Goal: Book appointment/travel/reservation

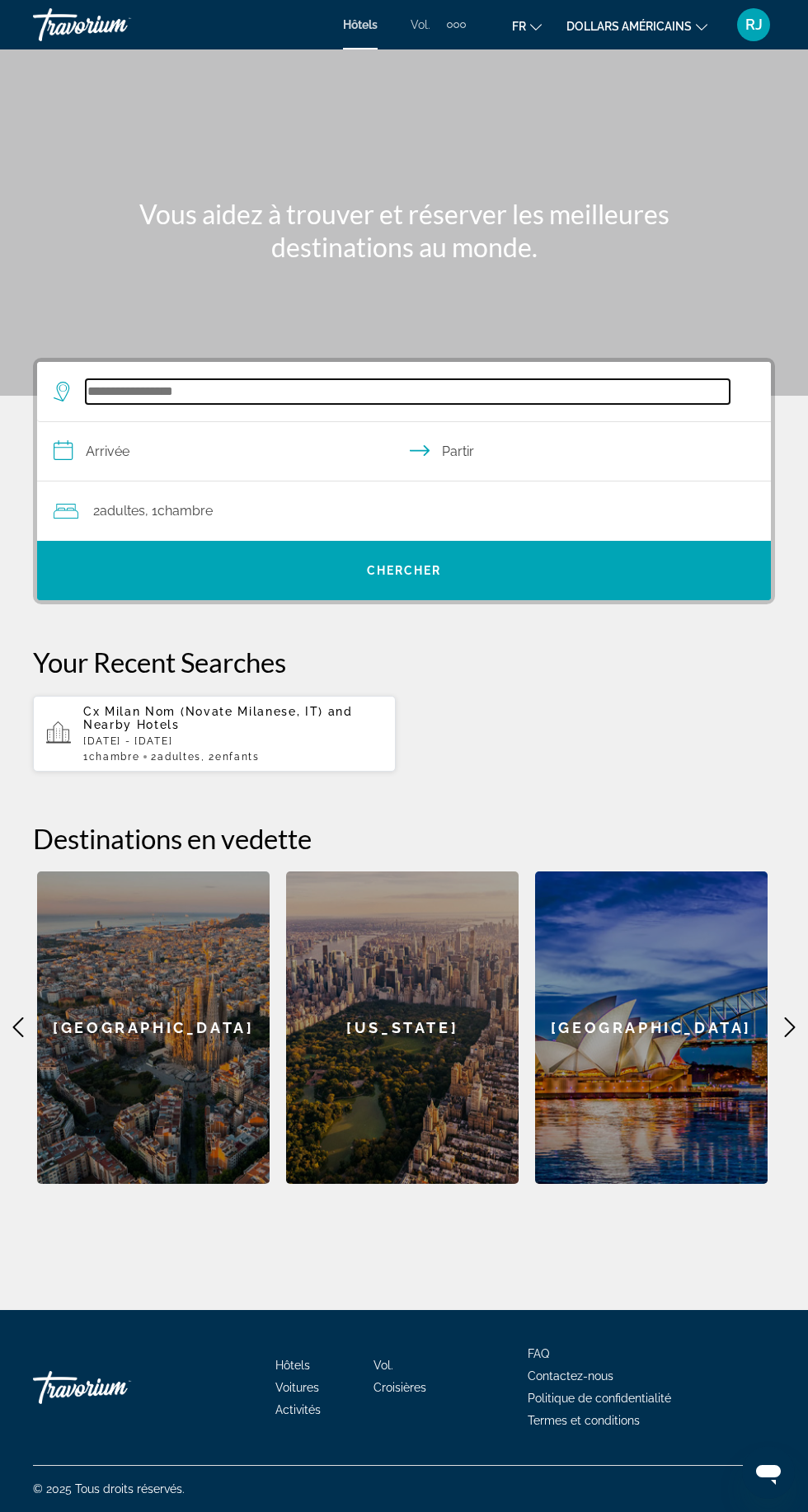
click at [268, 390] on input "Widget de recherche" at bounding box center [407, 392] width 645 height 25
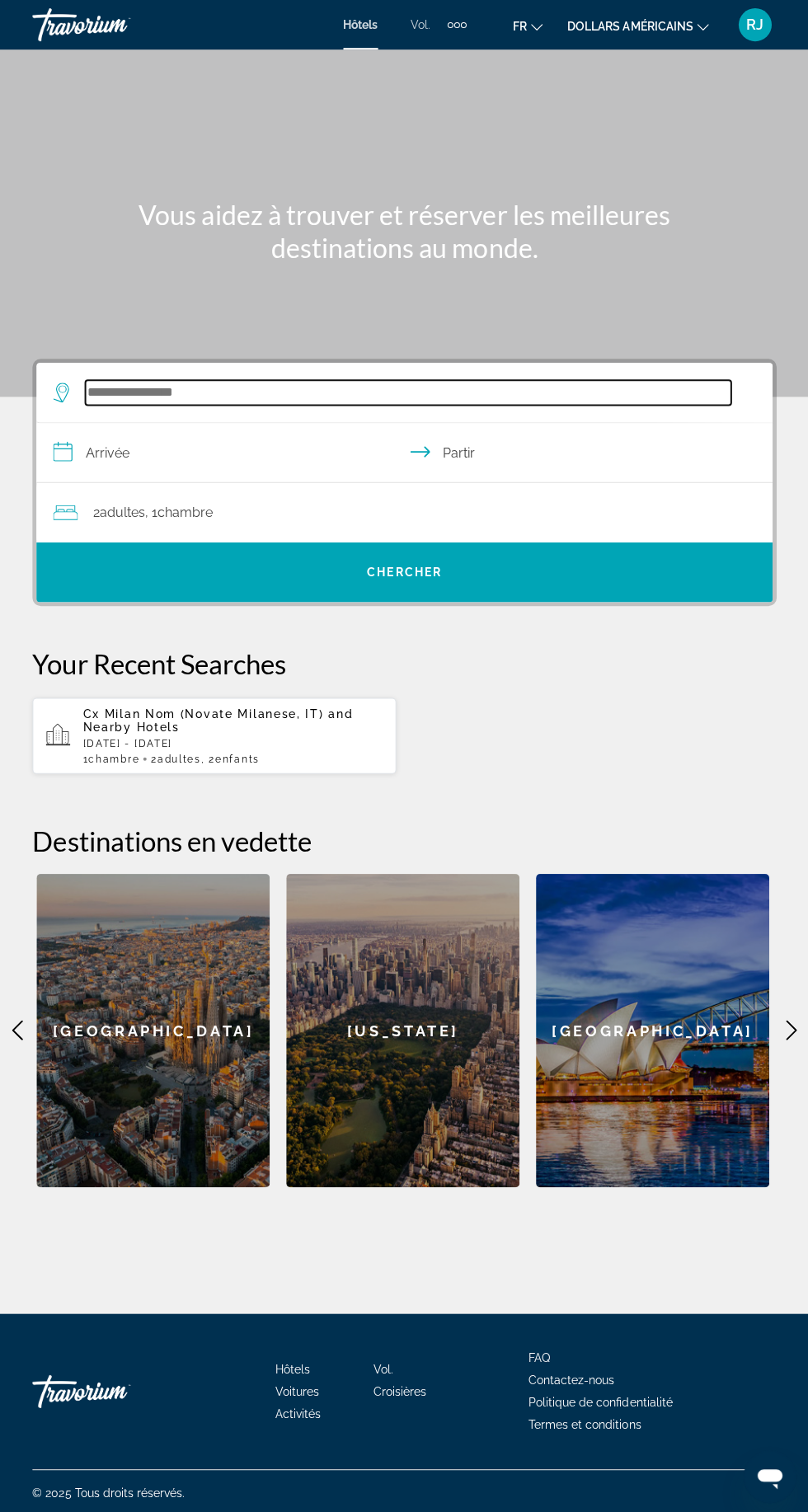
scroll to position [115, 0]
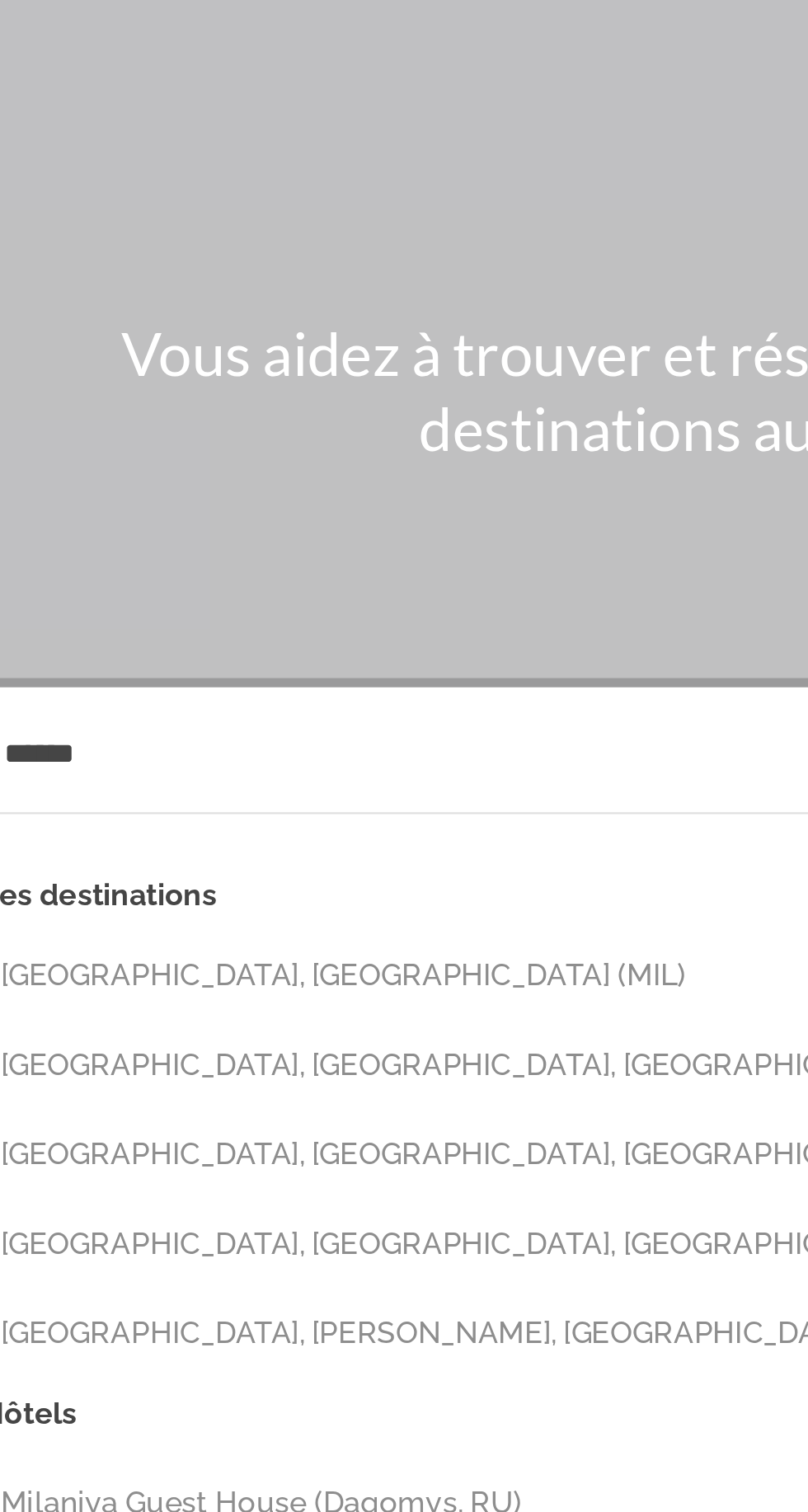
click at [201, 474] on button "[GEOGRAPHIC_DATA], [GEOGRAPHIC_DATA] (MIL)" at bounding box center [416, 490] width 677 height 31
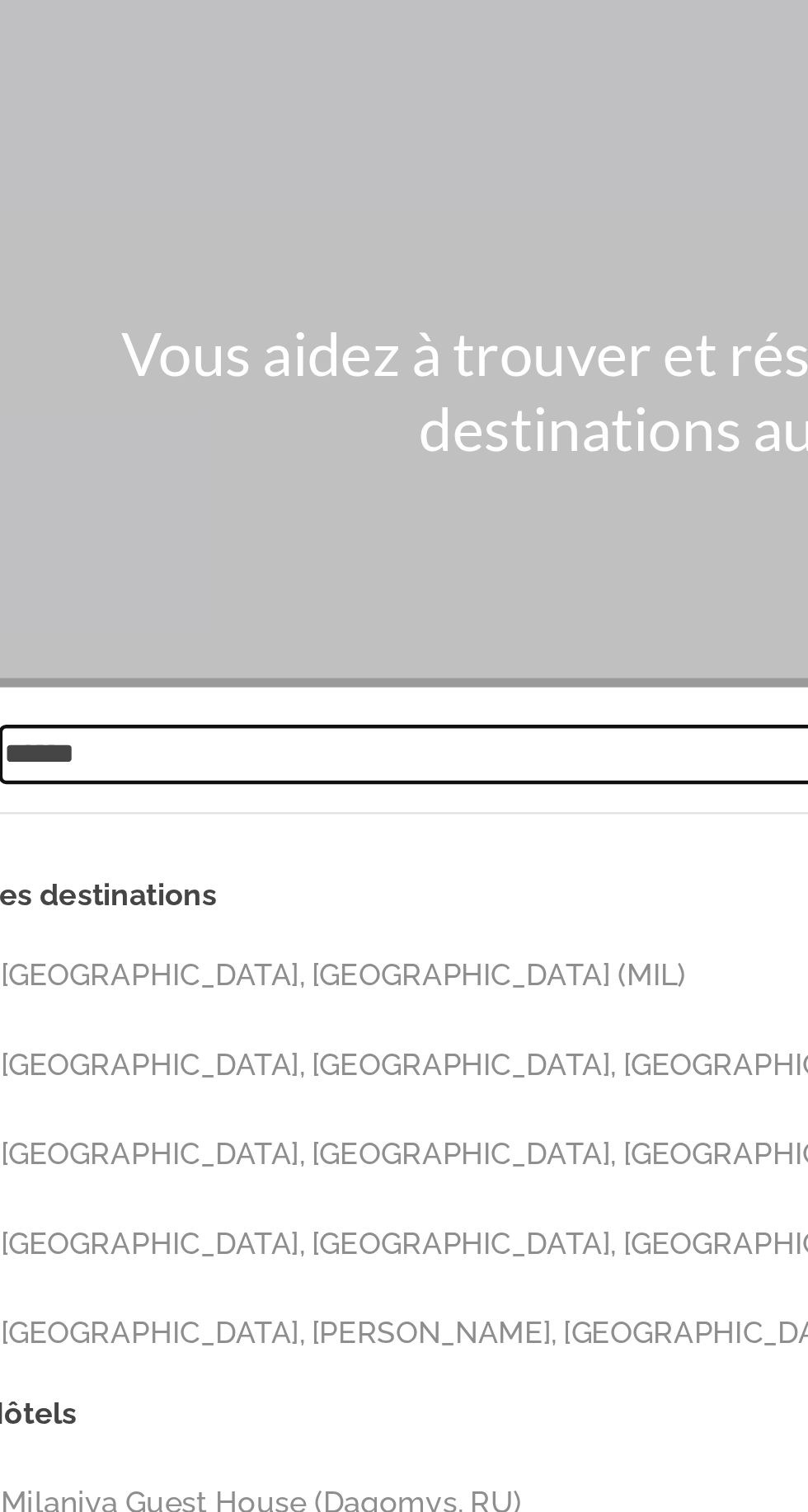
type input "**********"
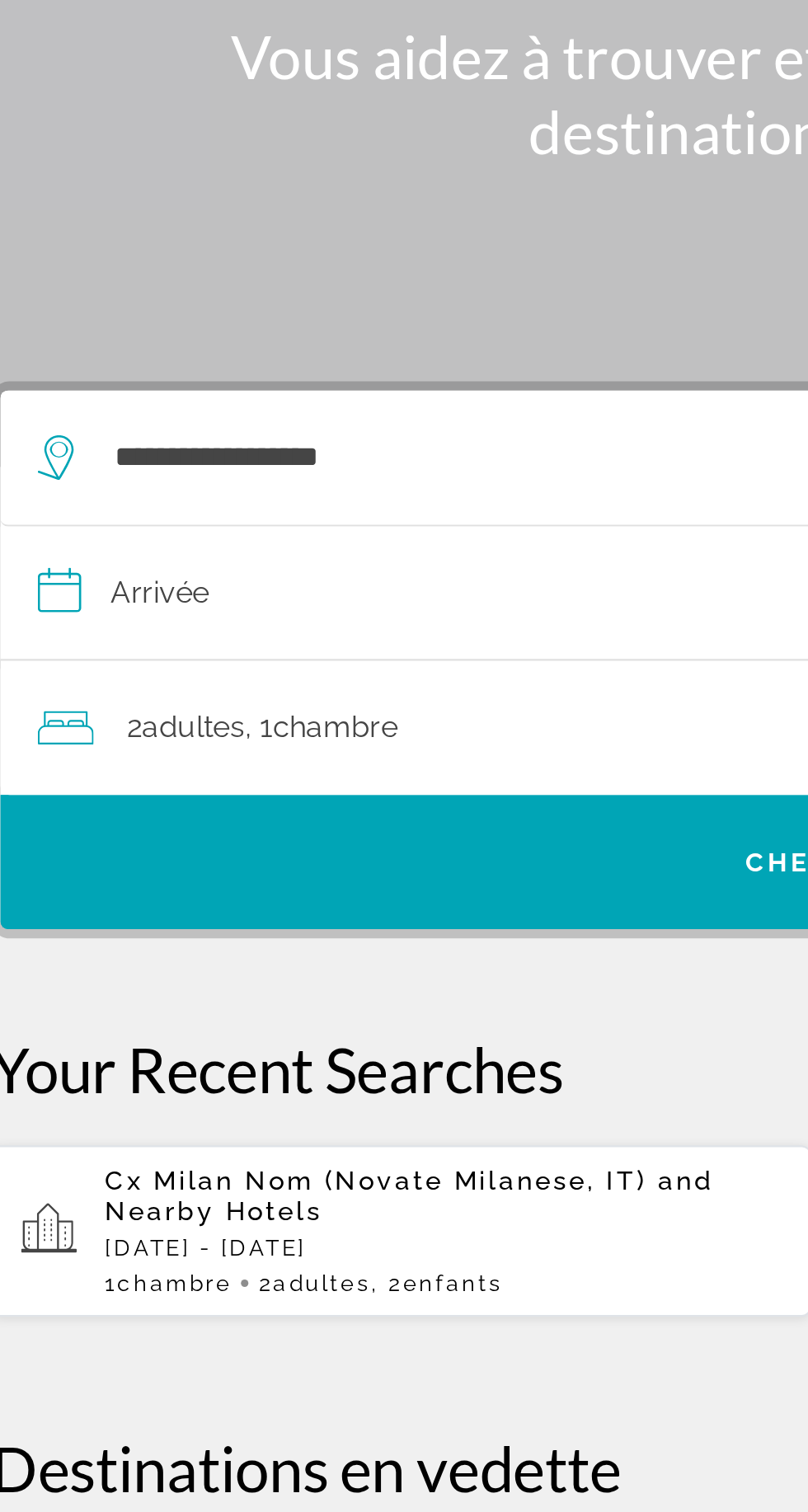
click at [185, 422] on input "**********" at bounding box center [407, 454] width 741 height 64
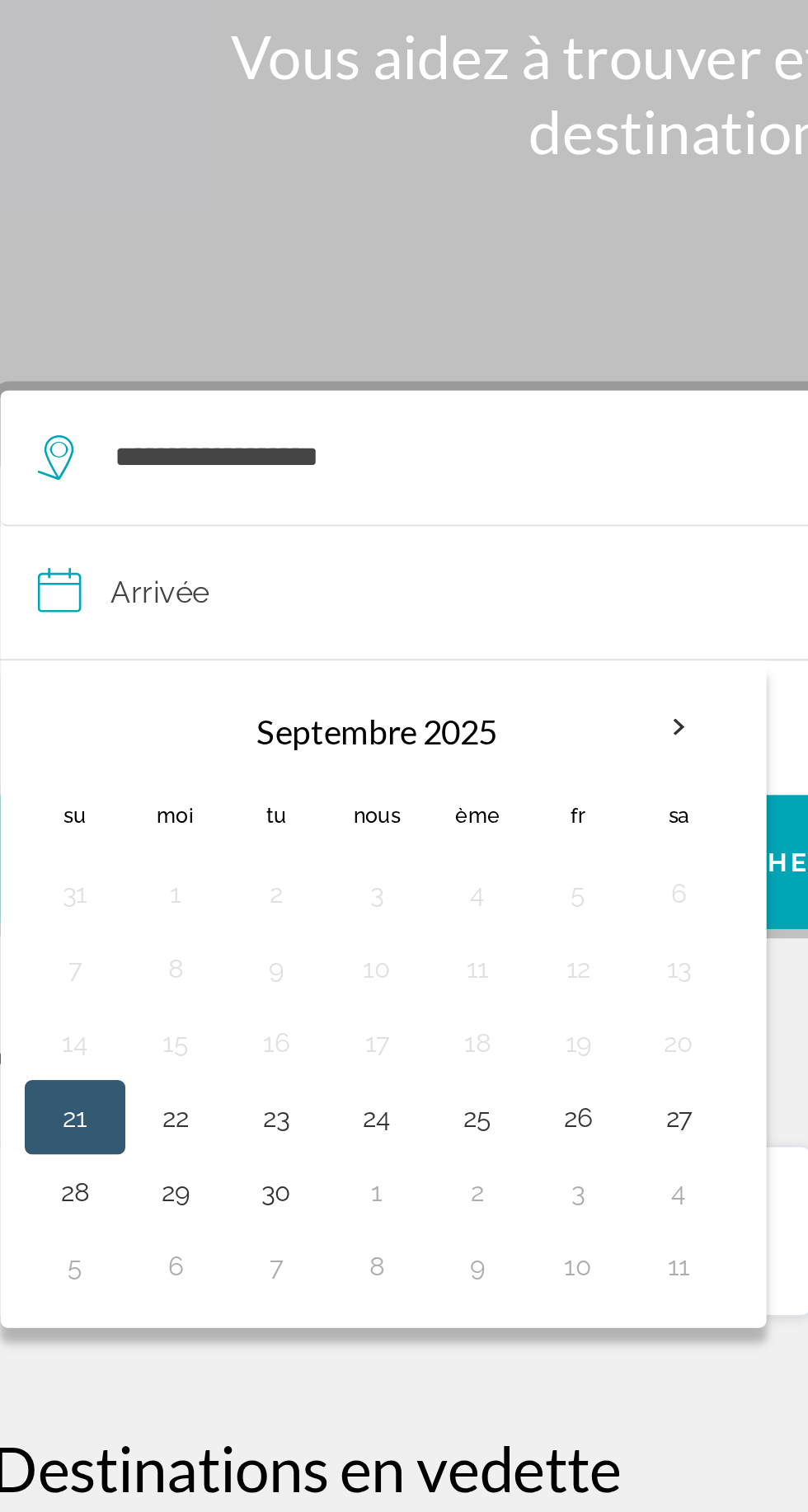
click at [329, 493] on th "Mois prochain" at bounding box center [337, 511] width 44 height 36
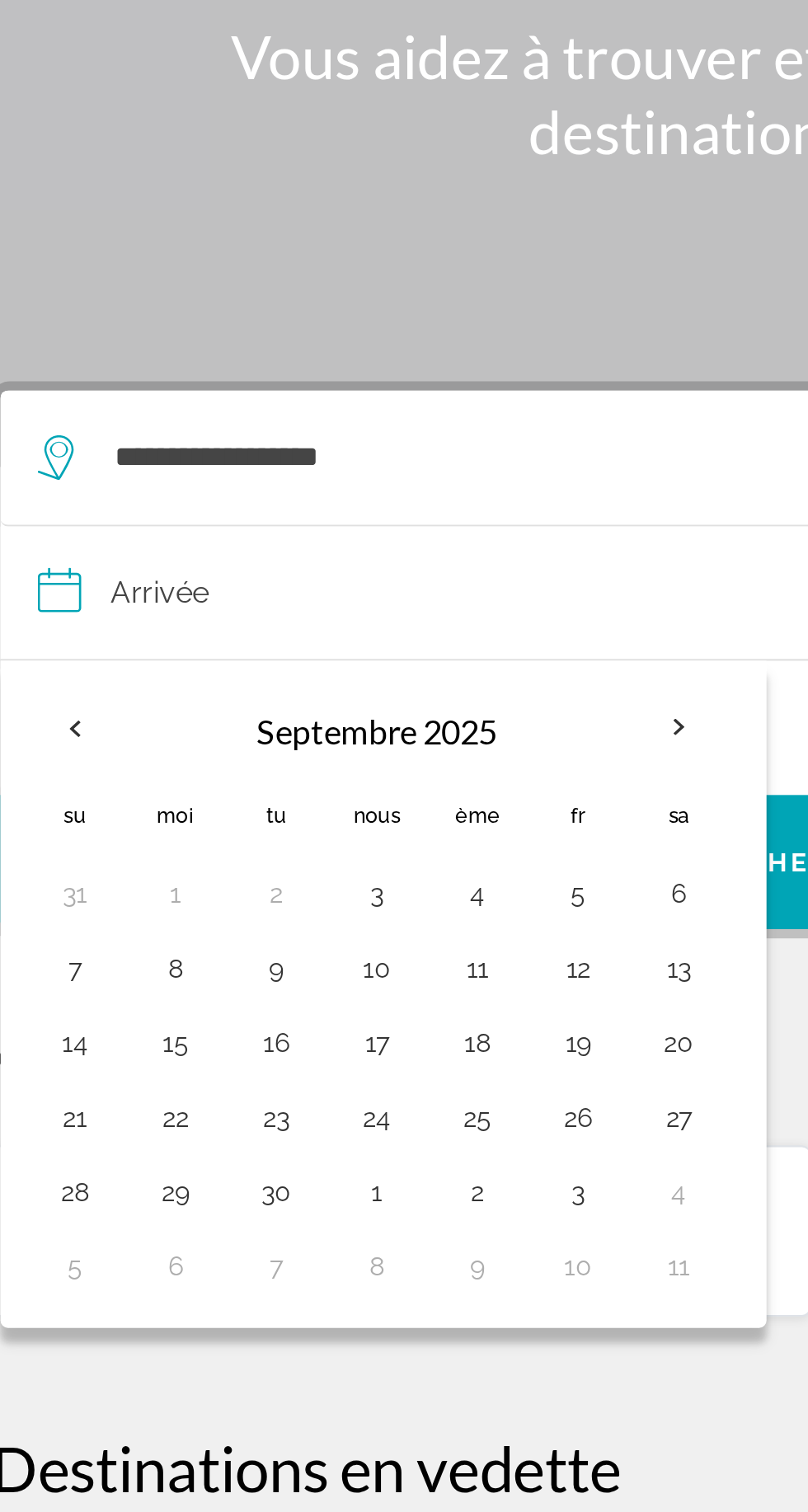
click at [68, 705] on button "28" at bounding box center [70, 716] width 27 height 23
click at [212, 705] on button "1" at bounding box center [204, 716] width 27 height 23
type input "**********"
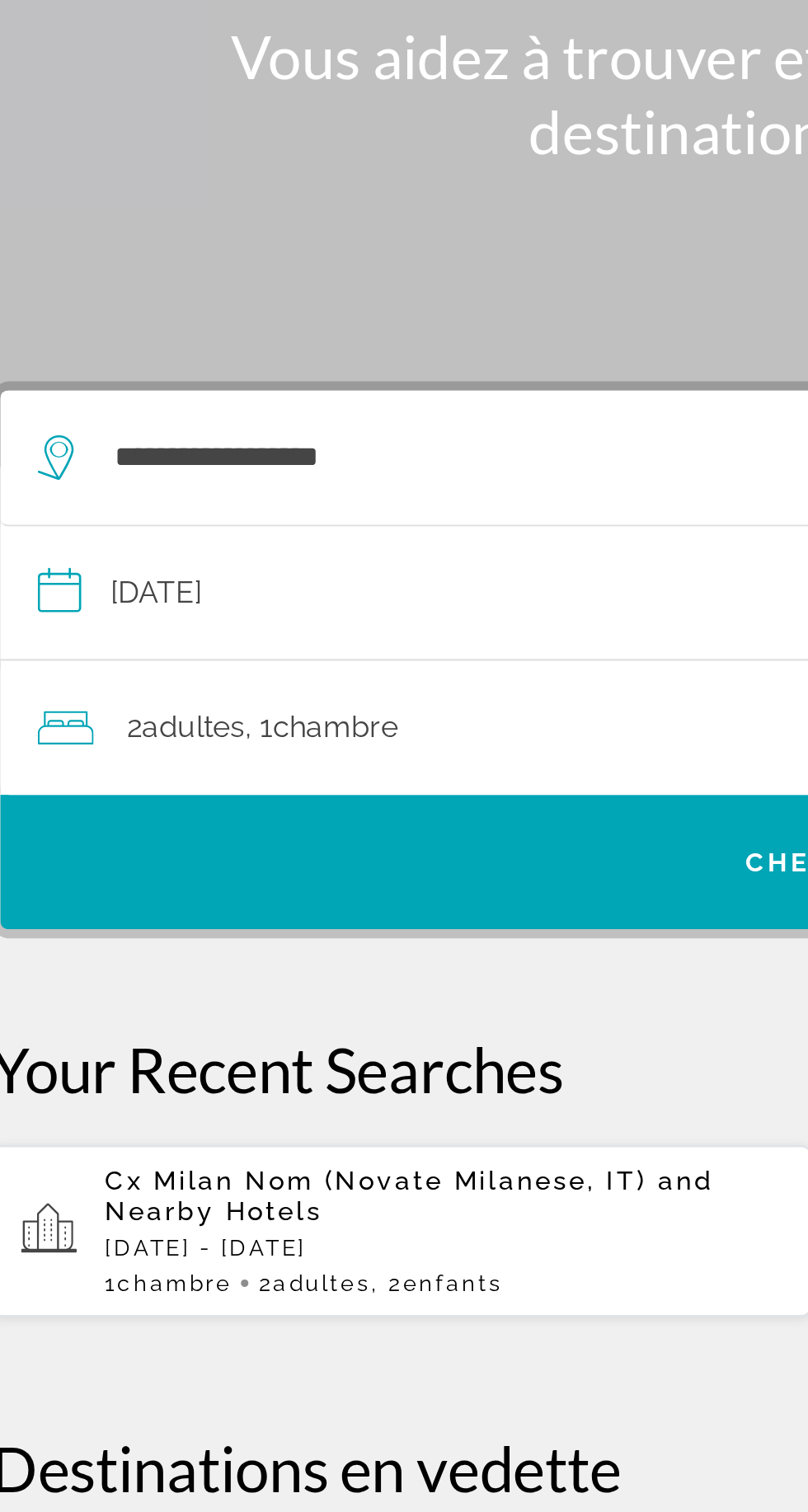
click at [253, 500] on div "2 adultes Adulte , 1 Chambre pièces" at bounding box center [411, 511] width 717 height 23
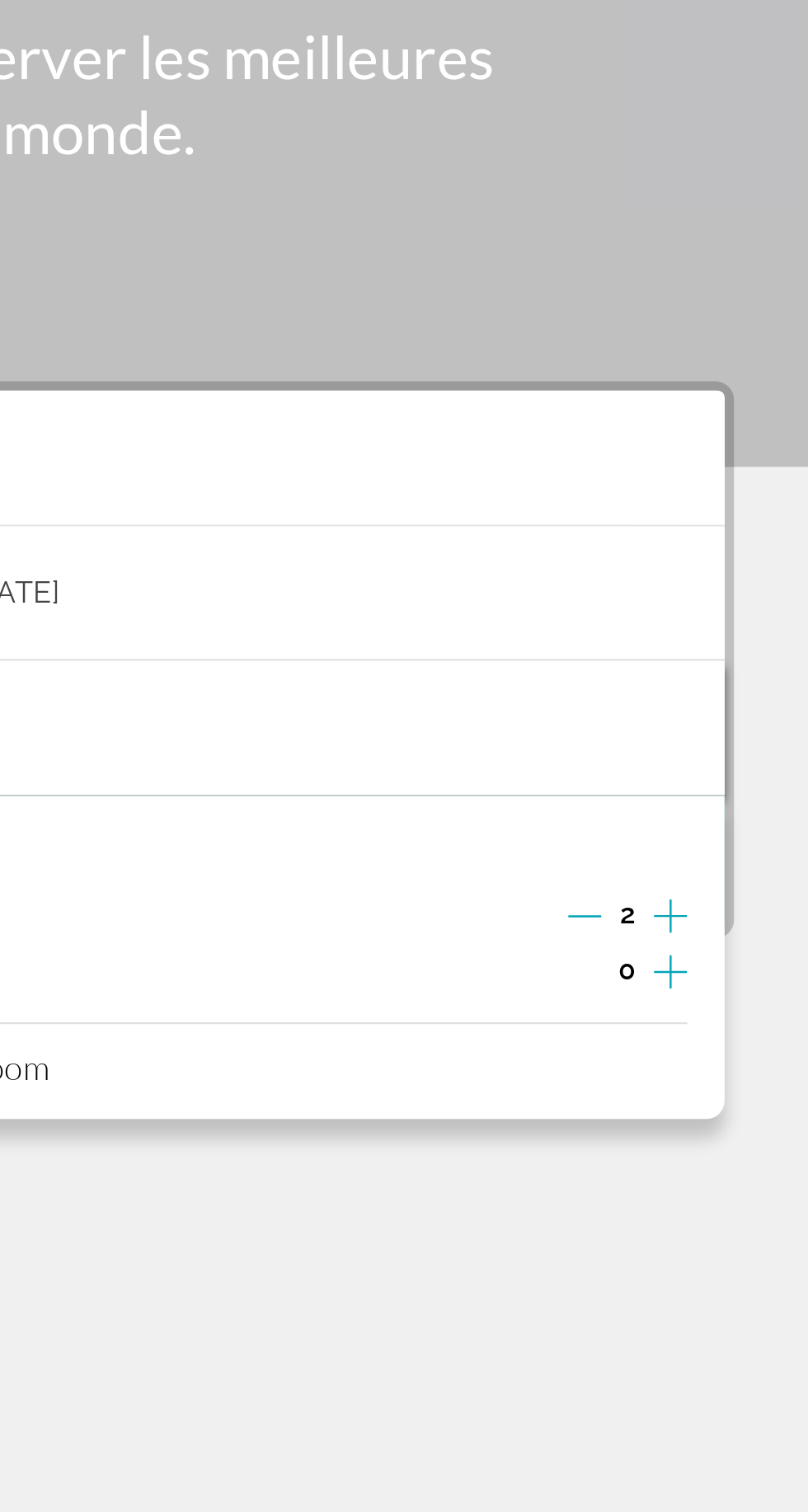
click at [745, 609] on icon "Increment children" at bounding box center [747, 619] width 15 height 20
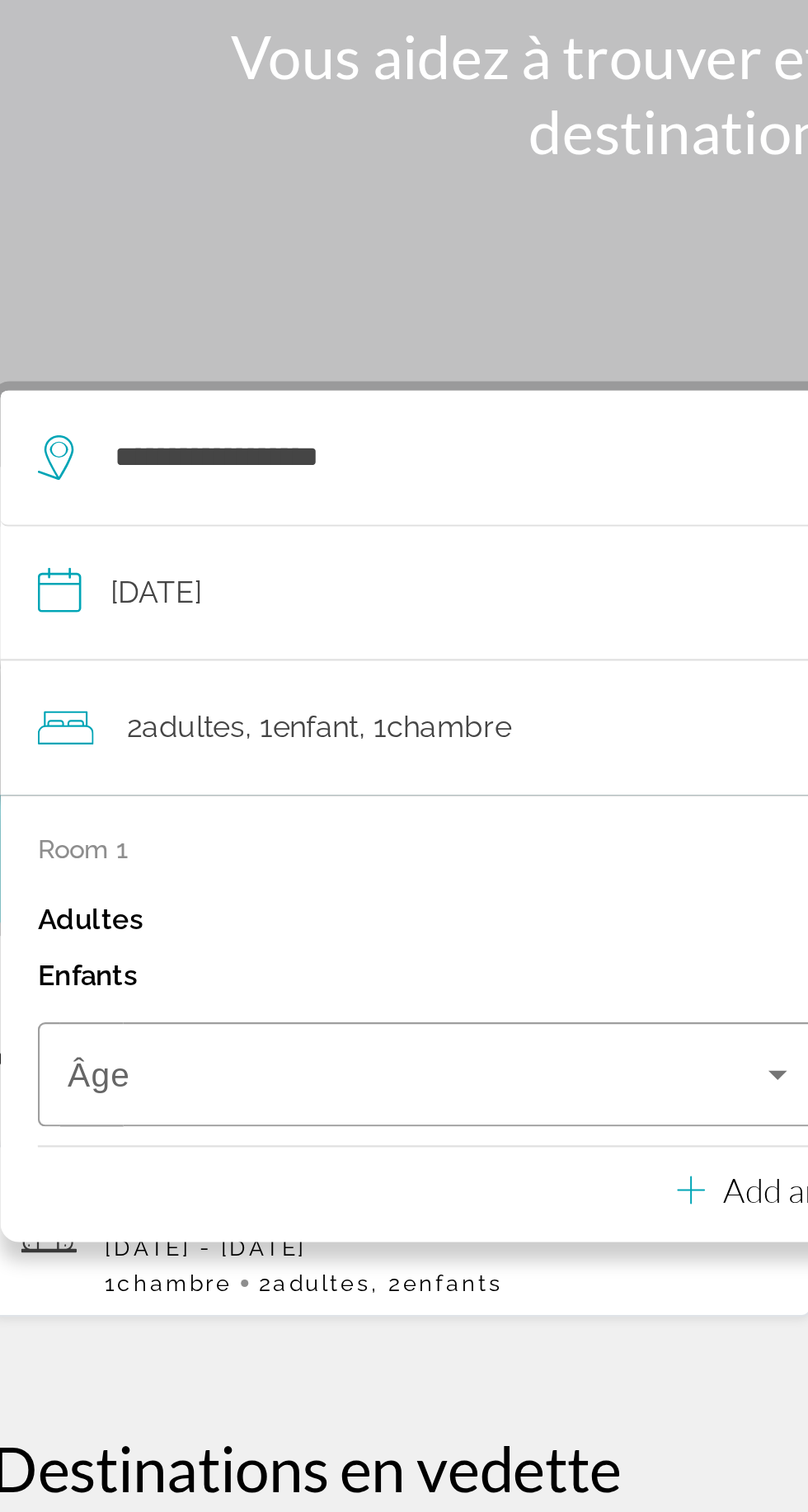
click at [278, 654] on span "Travelers: 2 adults, 1 child" at bounding box center [221, 664] width 310 height 20
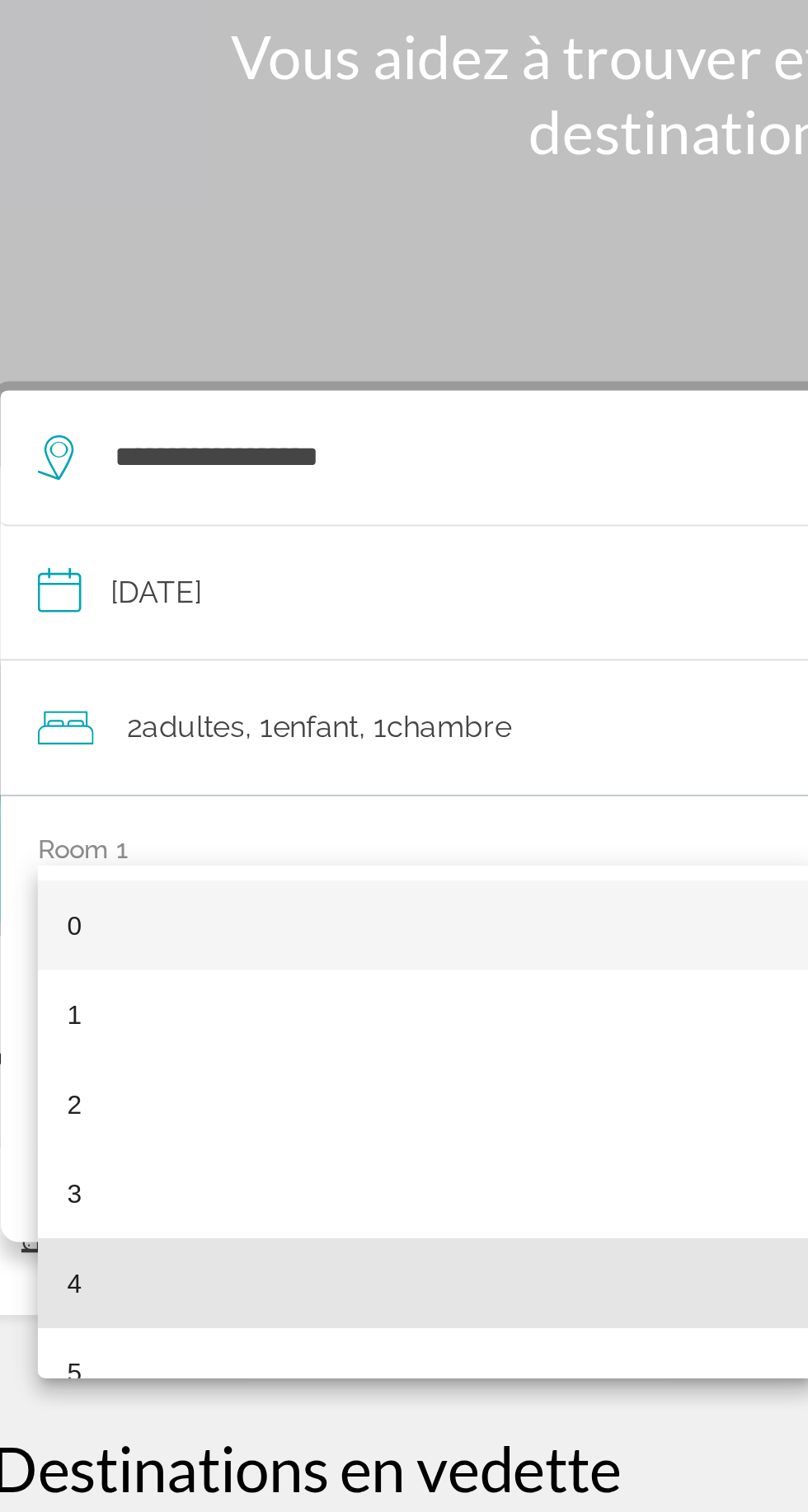
click at [102, 752] on mat-option "4" at bounding box center [225, 756] width 344 height 39
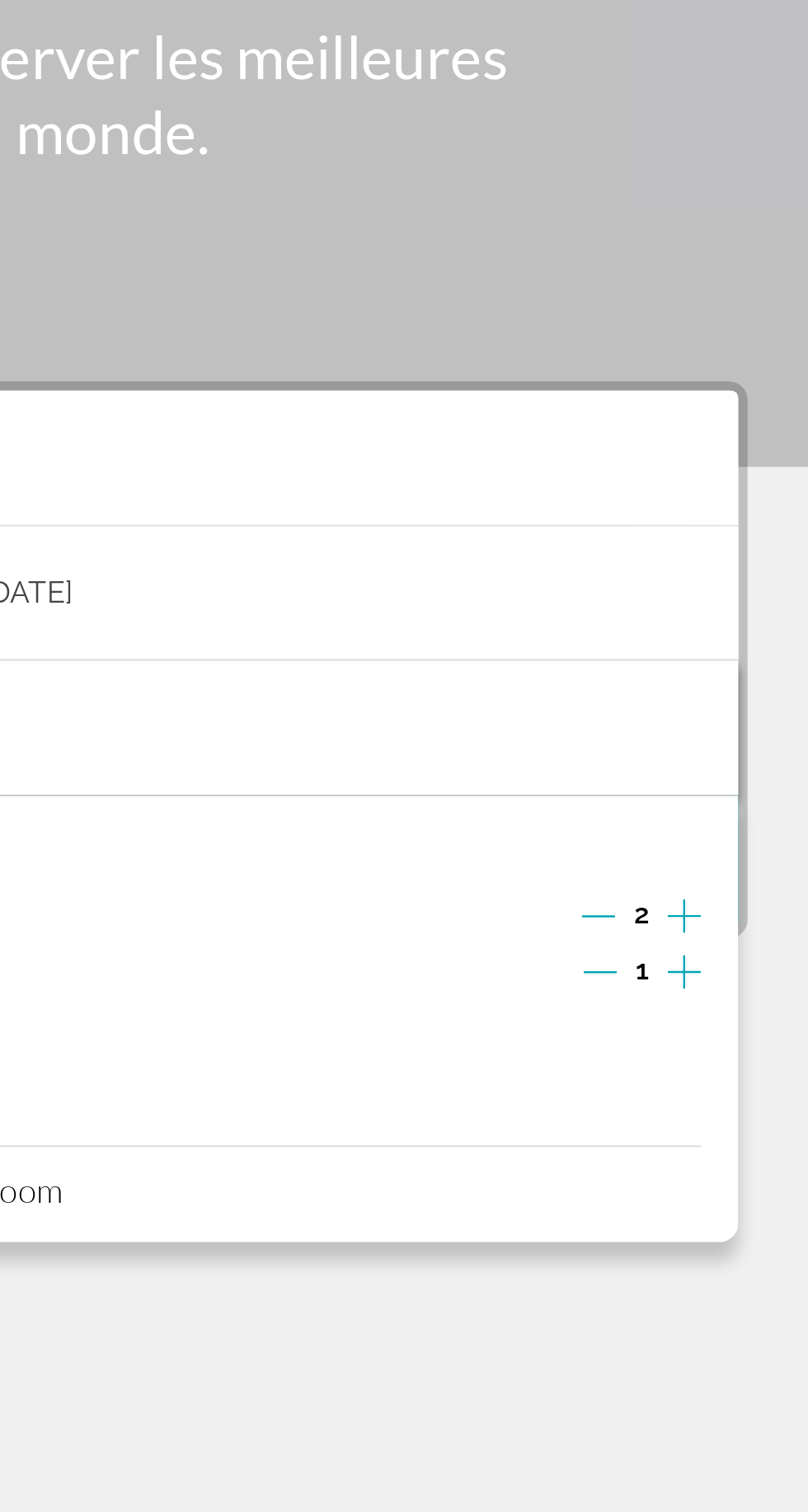
click at [753, 609] on icon "Increment children" at bounding box center [747, 619] width 15 height 20
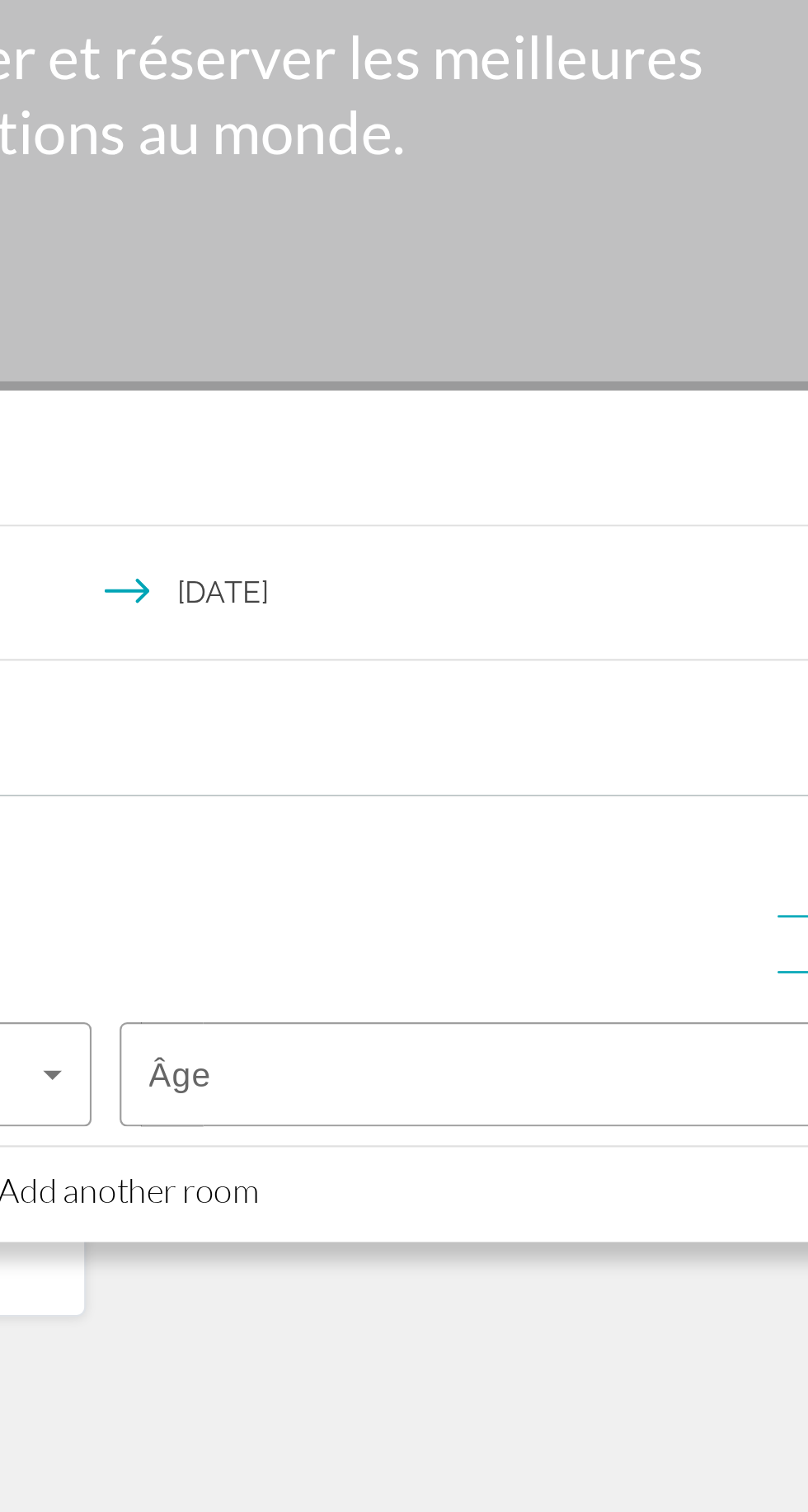
click at [571, 654] on span "Travelers: 2 adults, 2 children" at bounding box center [579, 664] width 310 height 20
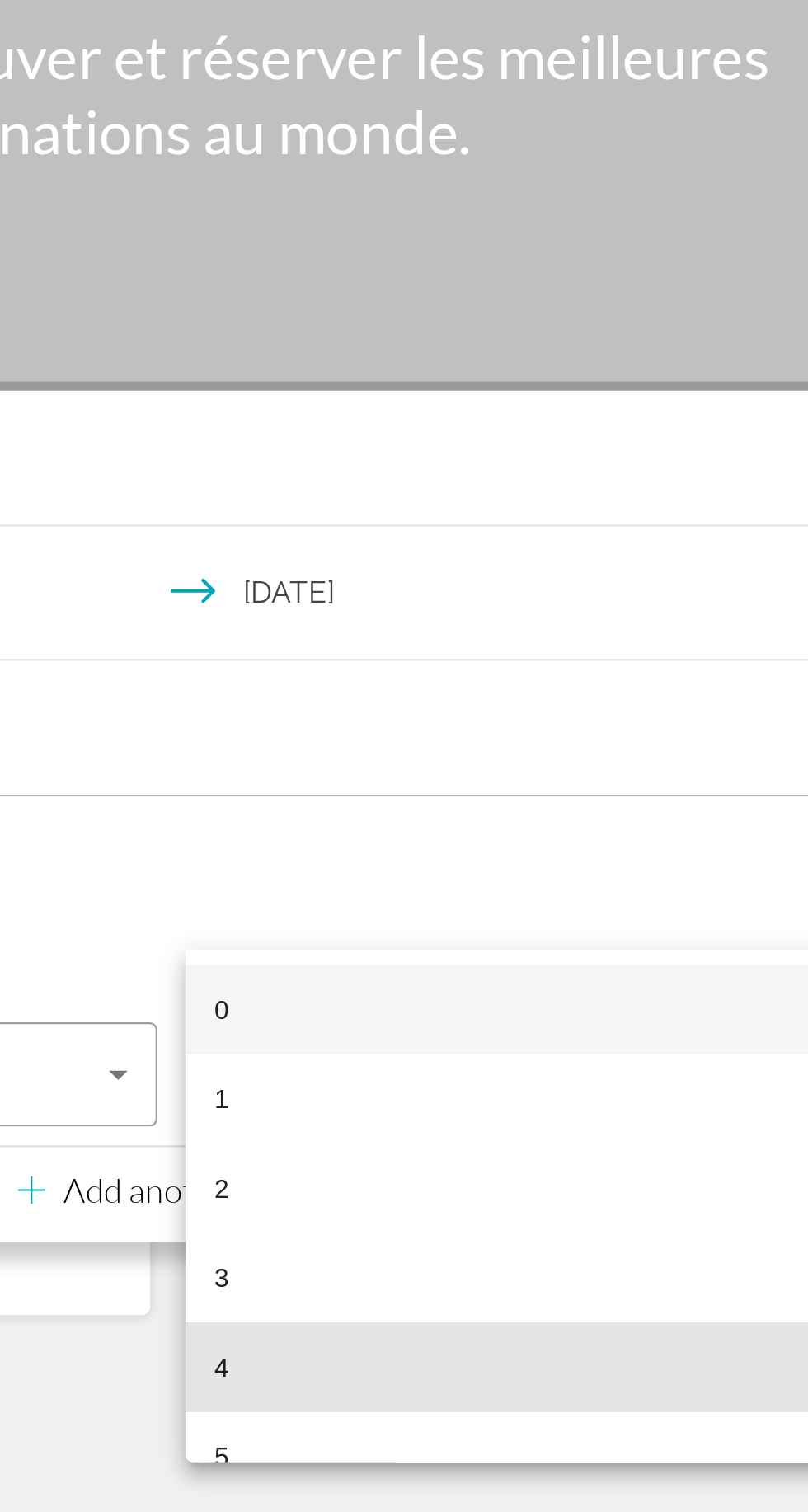
scroll to position [0, 0]
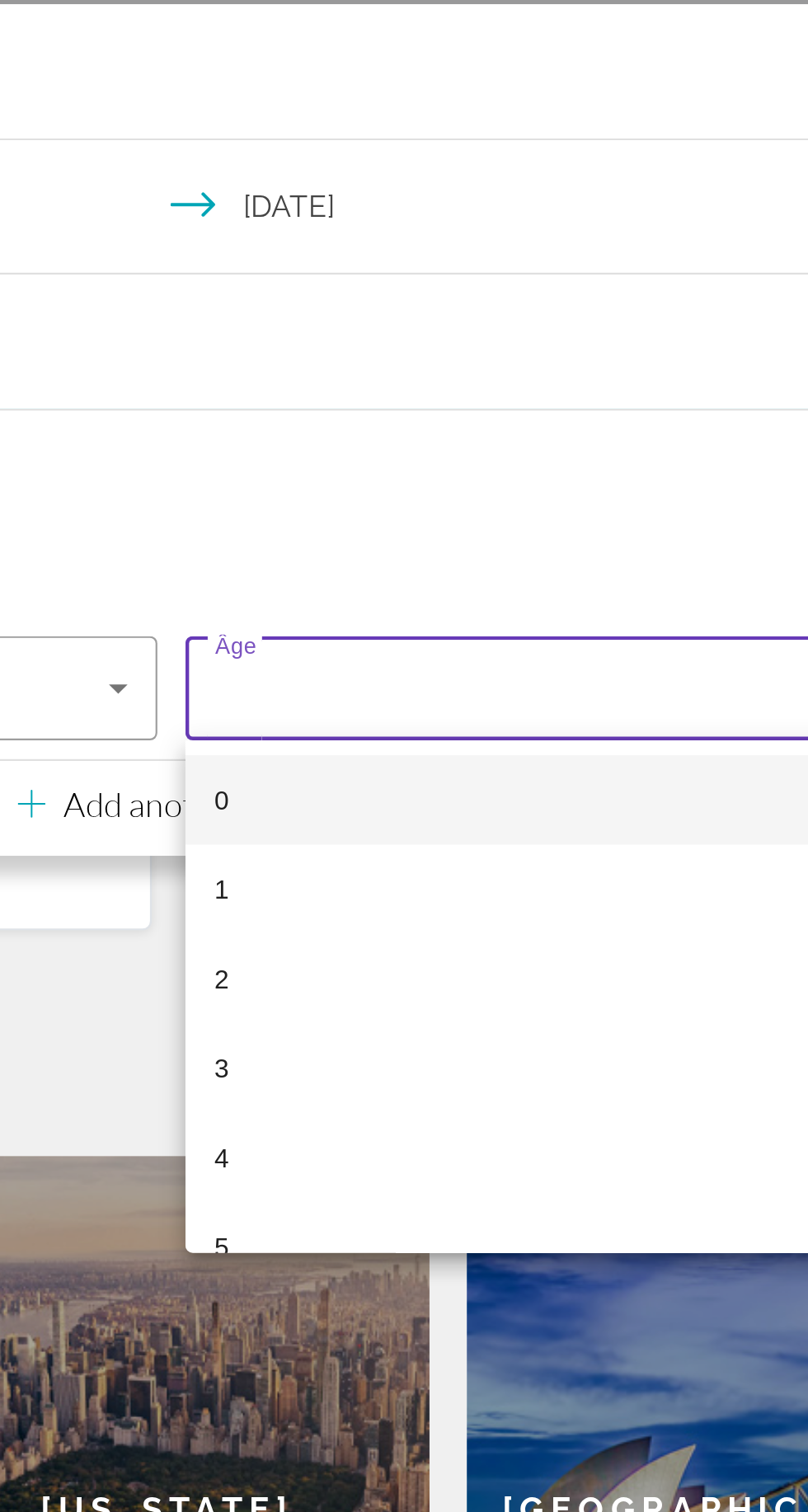
click at [476, 900] on mat-option "5" at bounding box center [583, 912] width 344 height 39
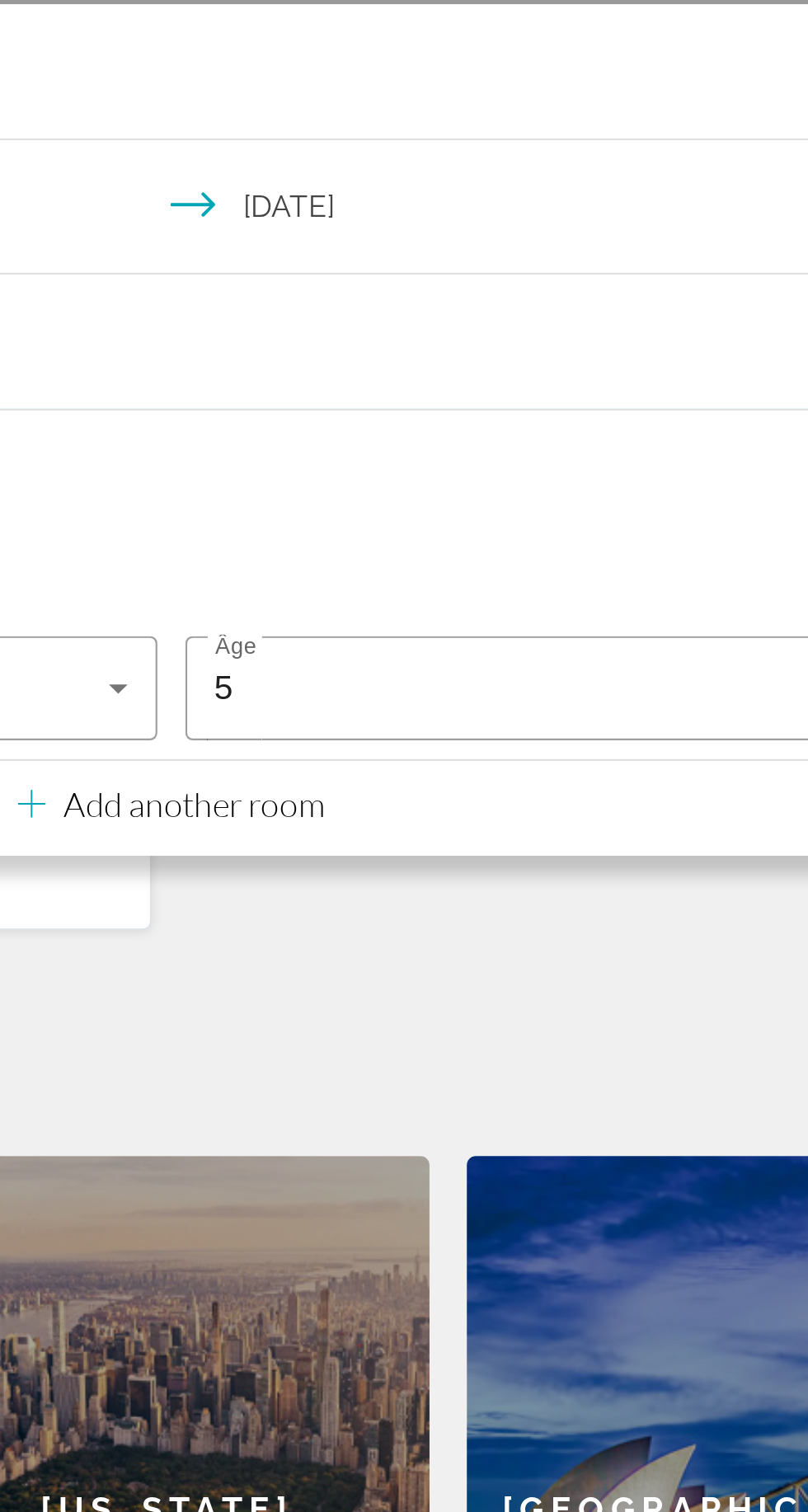
click at [556, 656] on div "5" at bounding box center [579, 664] width 310 height 20
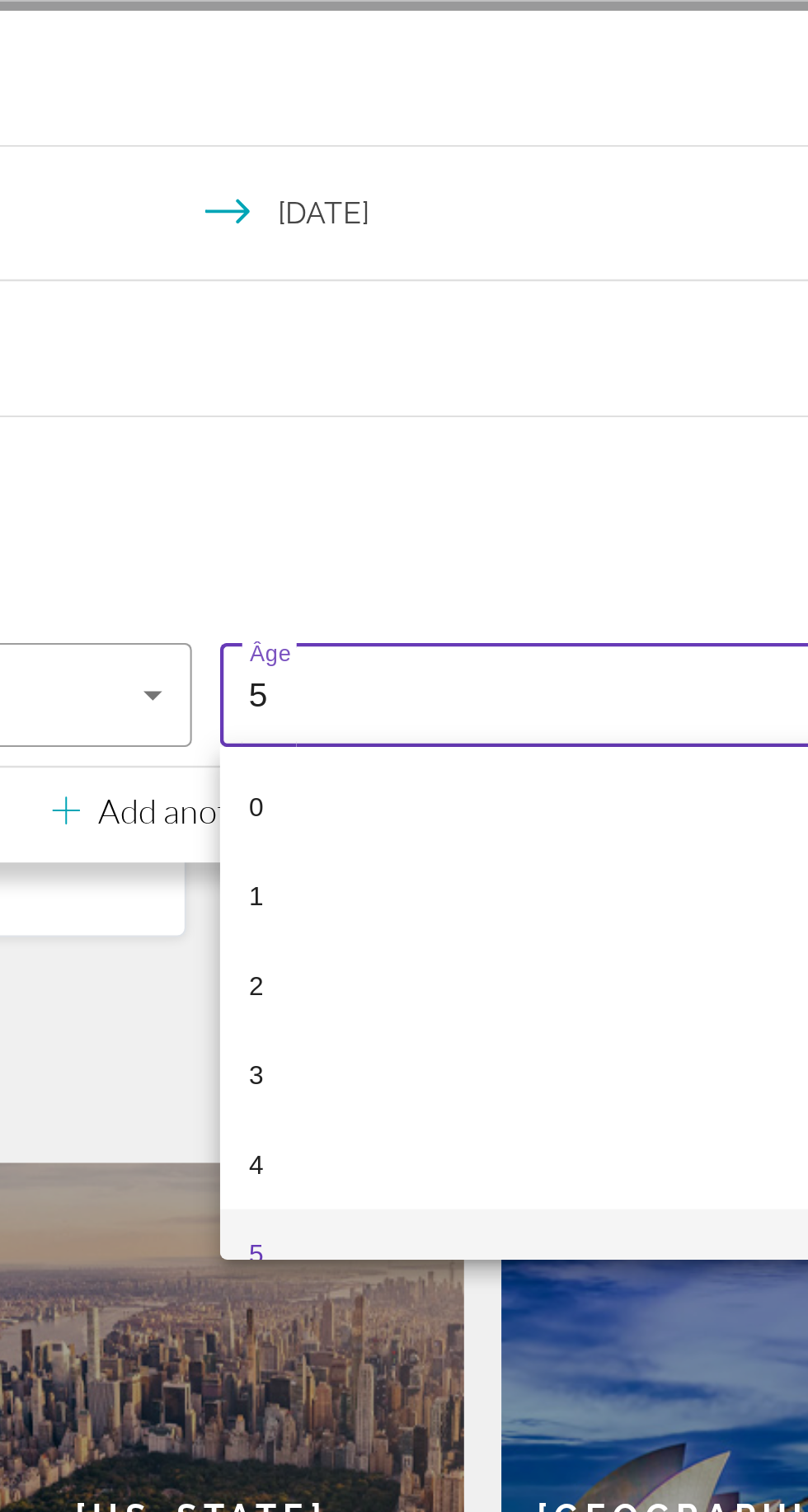
scroll to position [18, 0]
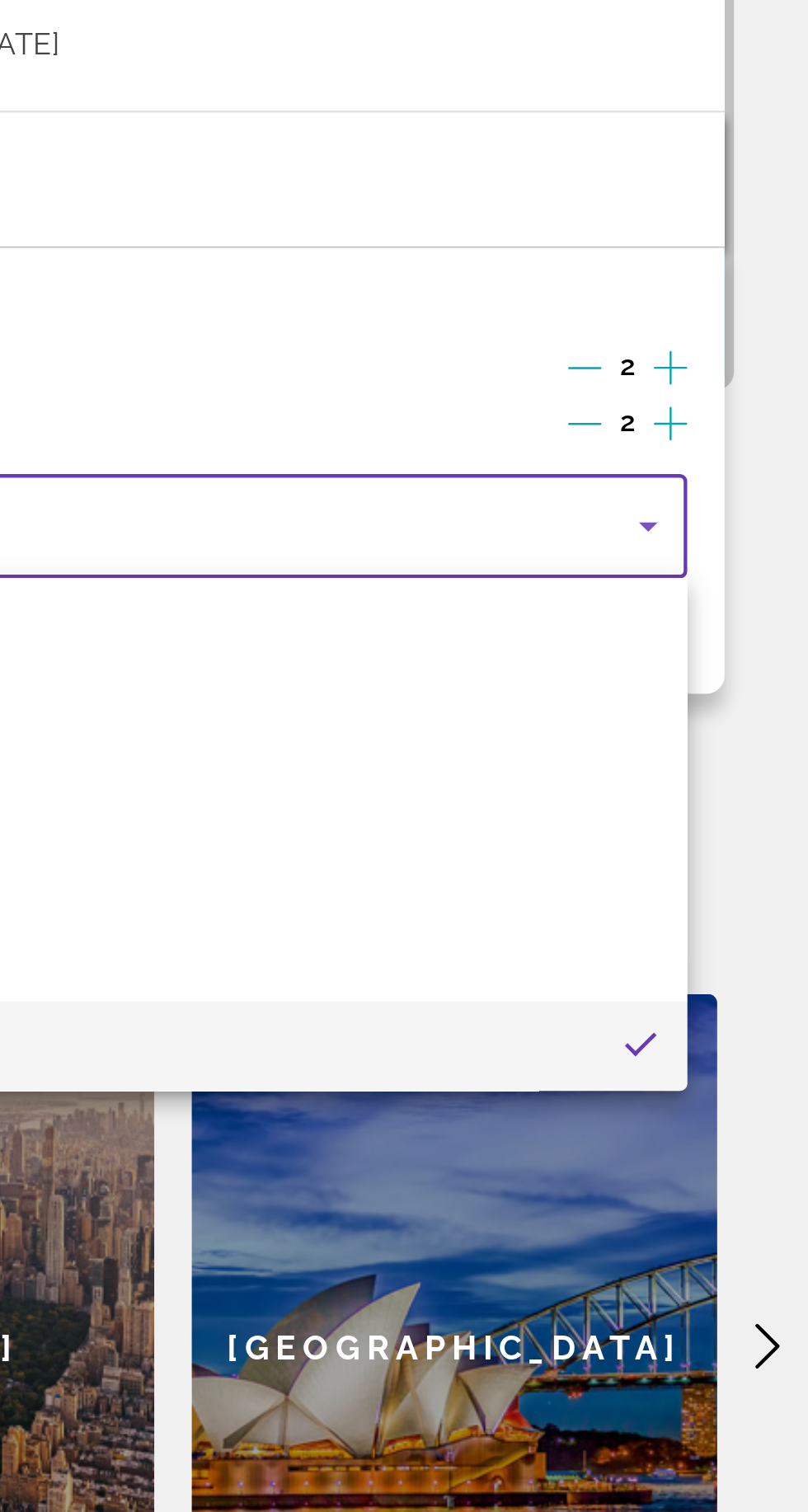
click at [632, 592] on div at bounding box center [404, 756] width 808 height 1512
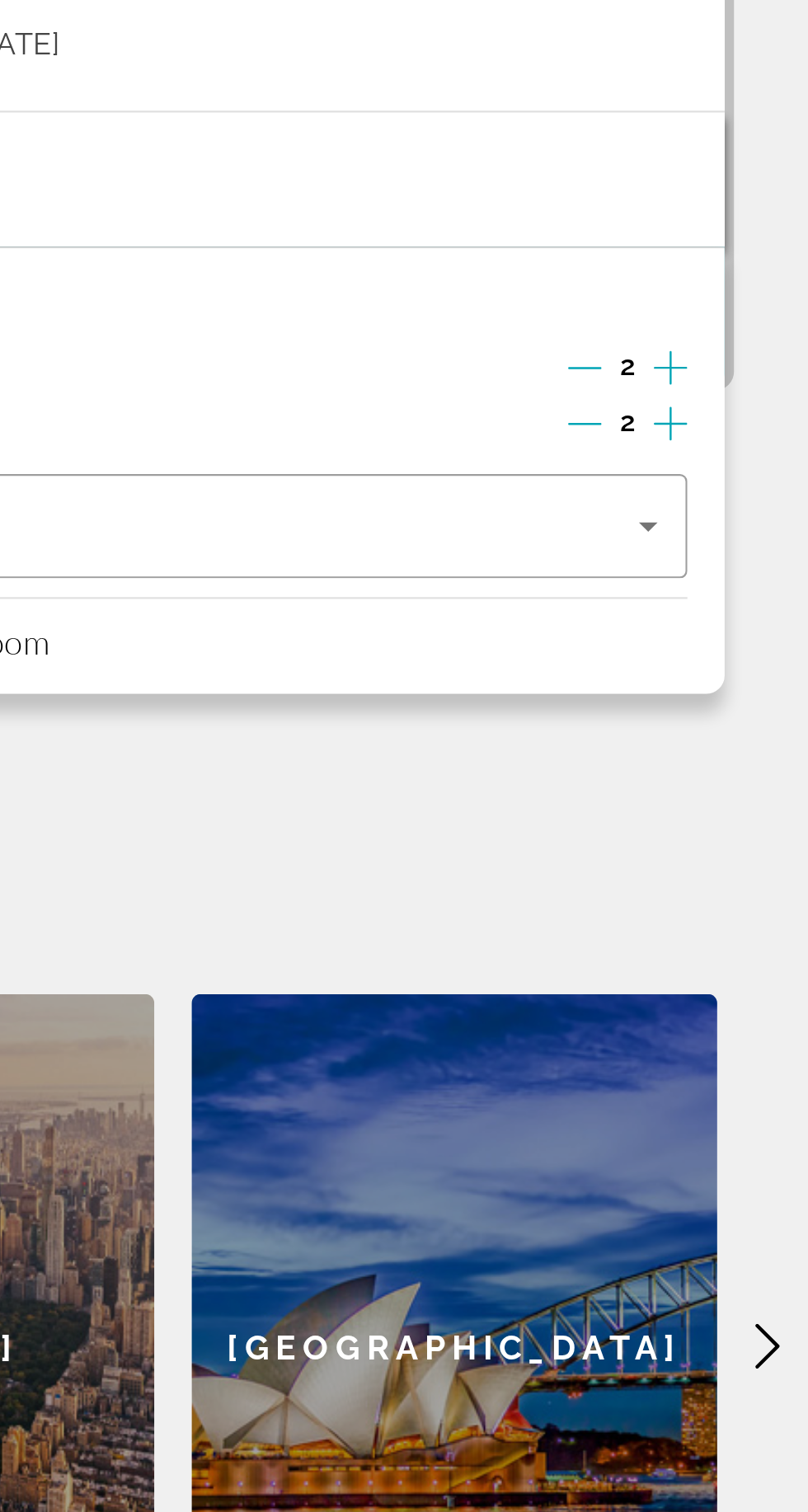
click at [767, 800] on div "**********" at bounding box center [404, 771] width 808 height 826
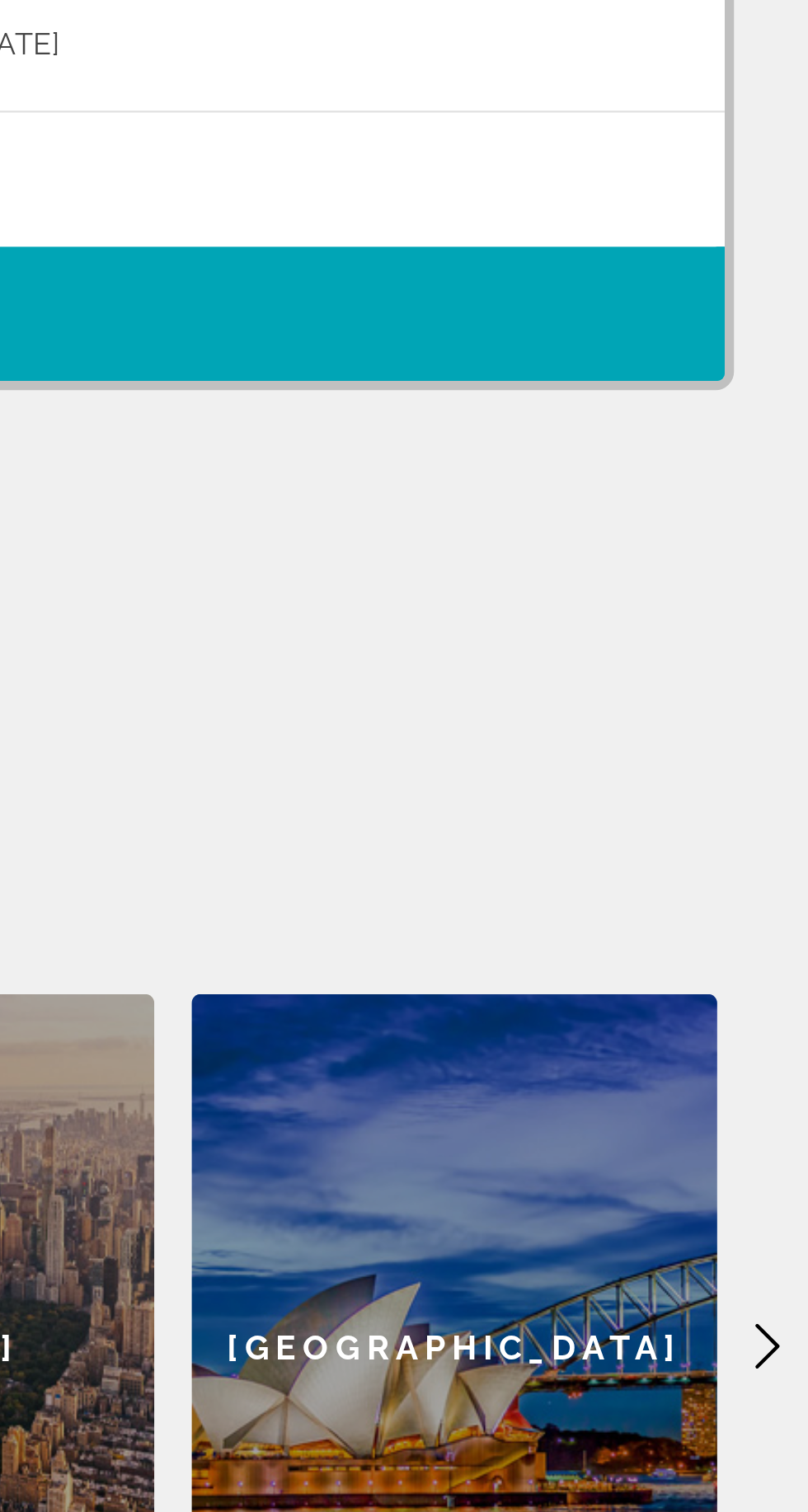
click at [708, 563] on span "Widget de recherche" at bounding box center [404, 571] width 734 height 39
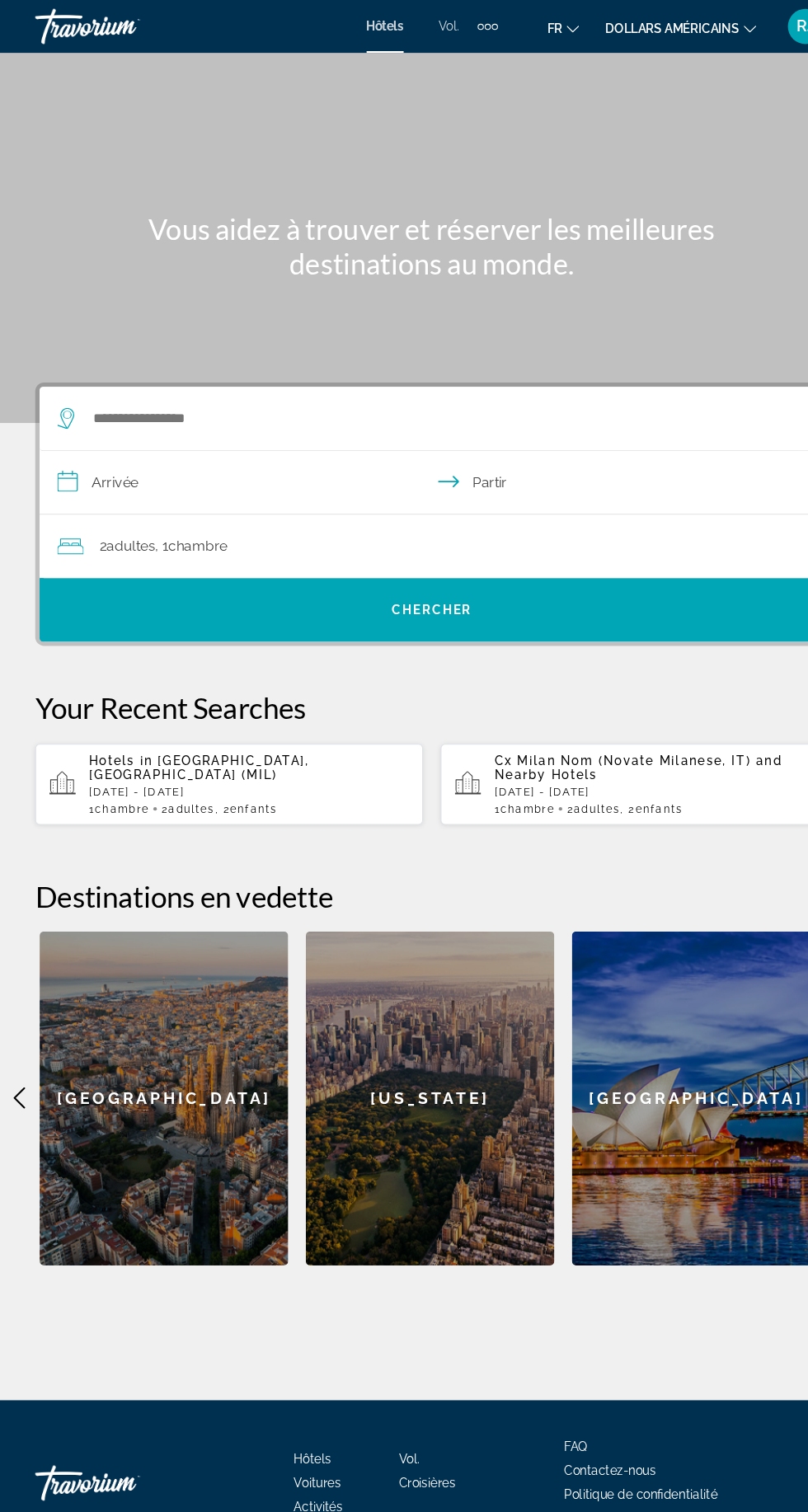
click at [286, 740] on div "Hotels in Milan, Italy (MIL) Sun, 26 Oct - Wed, 29 Oct 1 Chambre pièces 2 Adult…" at bounding box center [233, 734] width 299 height 58
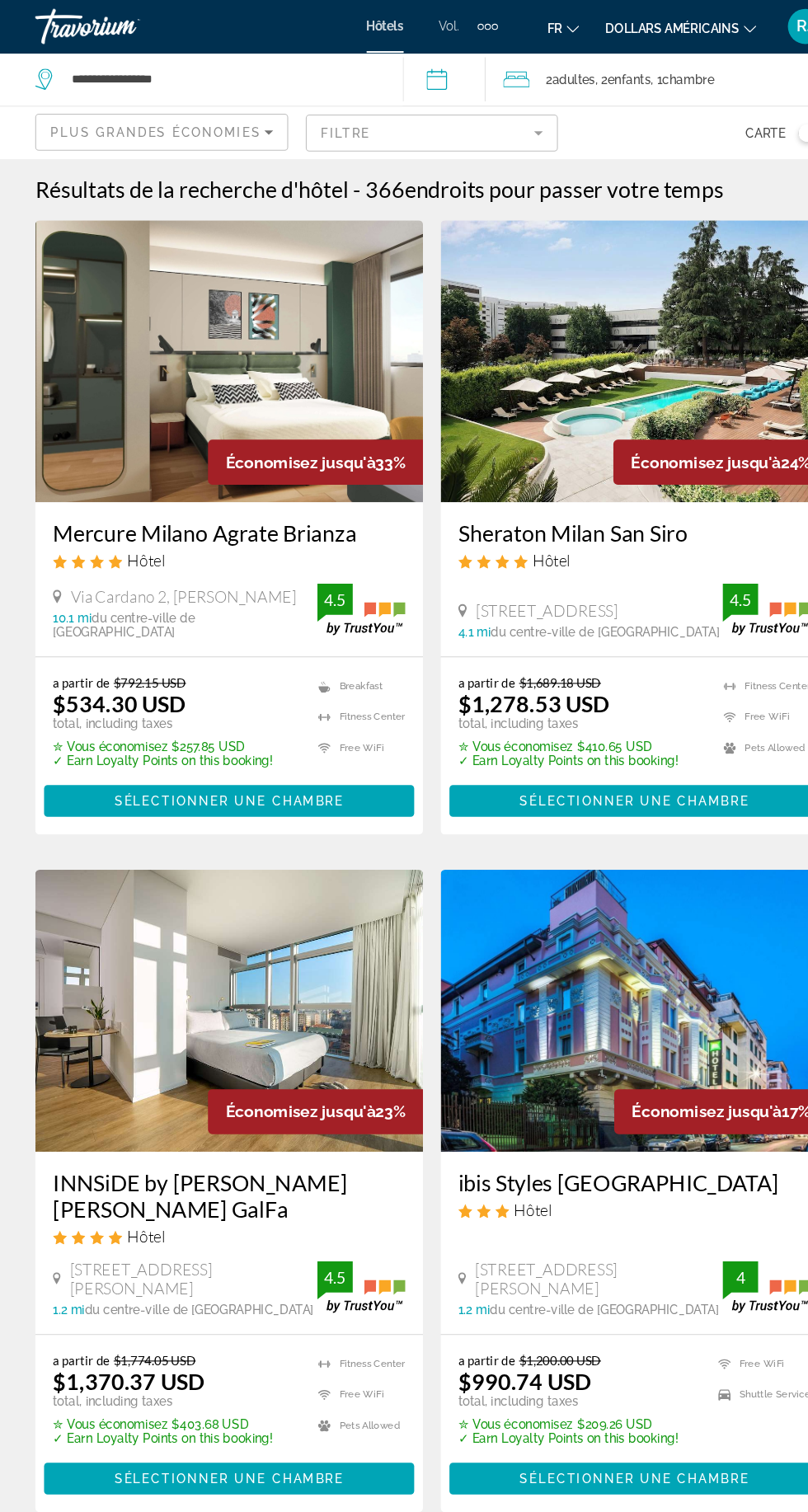
click at [675, 28] on font "dollars américains" at bounding box center [629, 26] width 125 height 13
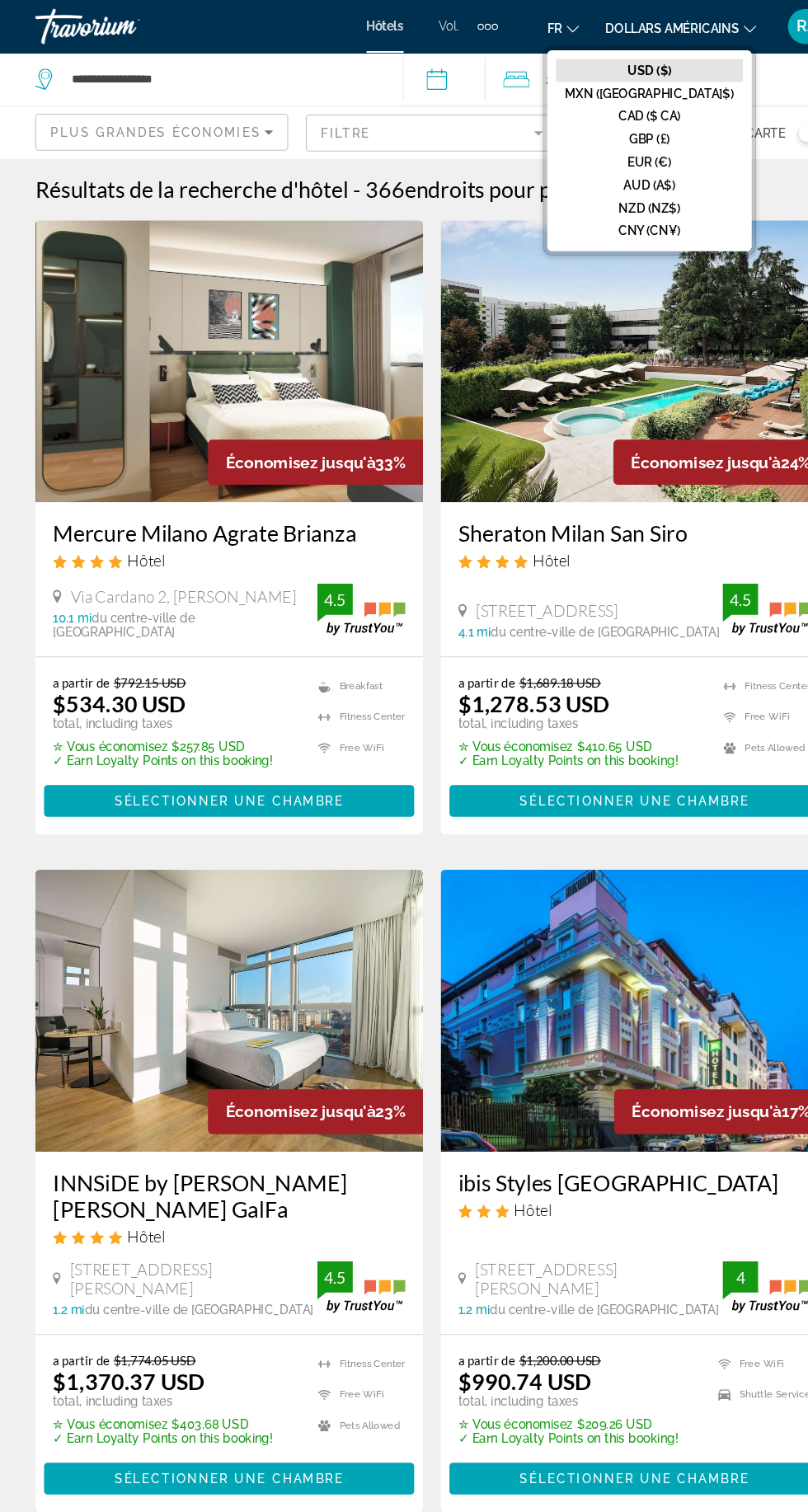
click at [629, 146] on font "EUR (€)" at bounding box center [608, 151] width 41 height 13
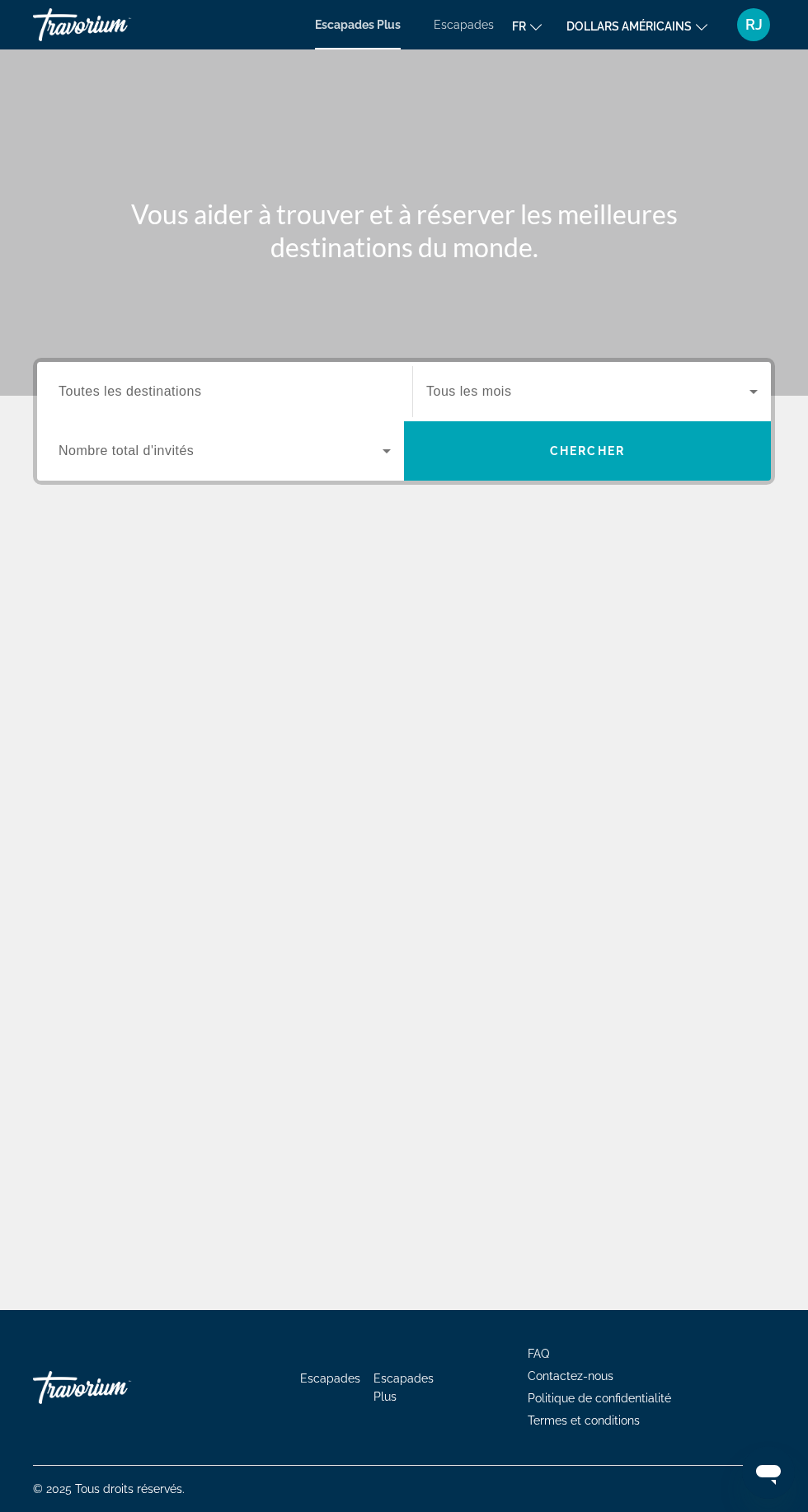
click at [284, 387] on input "Destination Toutes les destinations" at bounding box center [225, 393] width 333 height 20
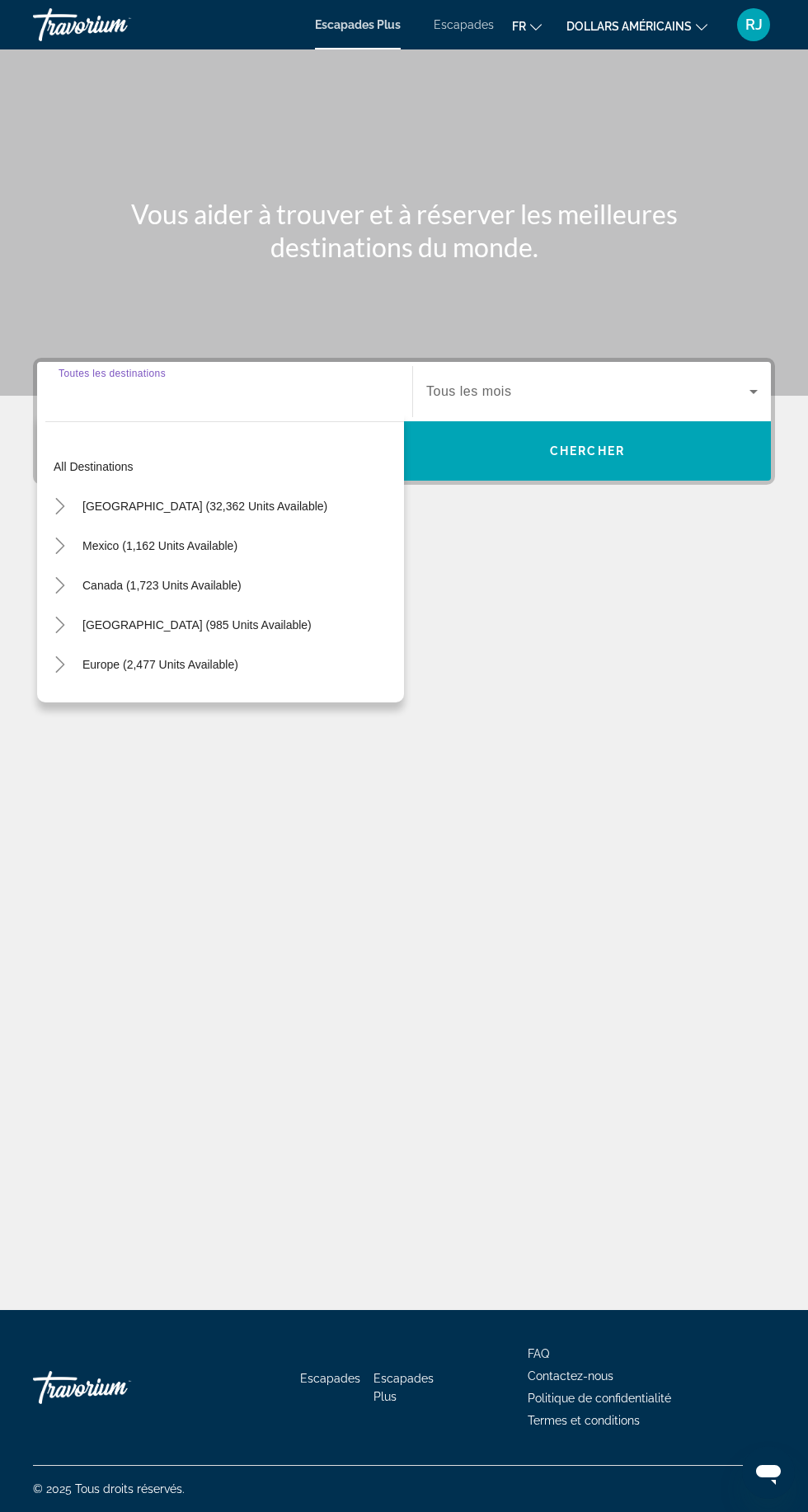
scroll to position [115, 0]
click at [59, 656] on icon "Toggle Europe (2,477 units available)" at bounding box center [60, 664] width 17 height 17
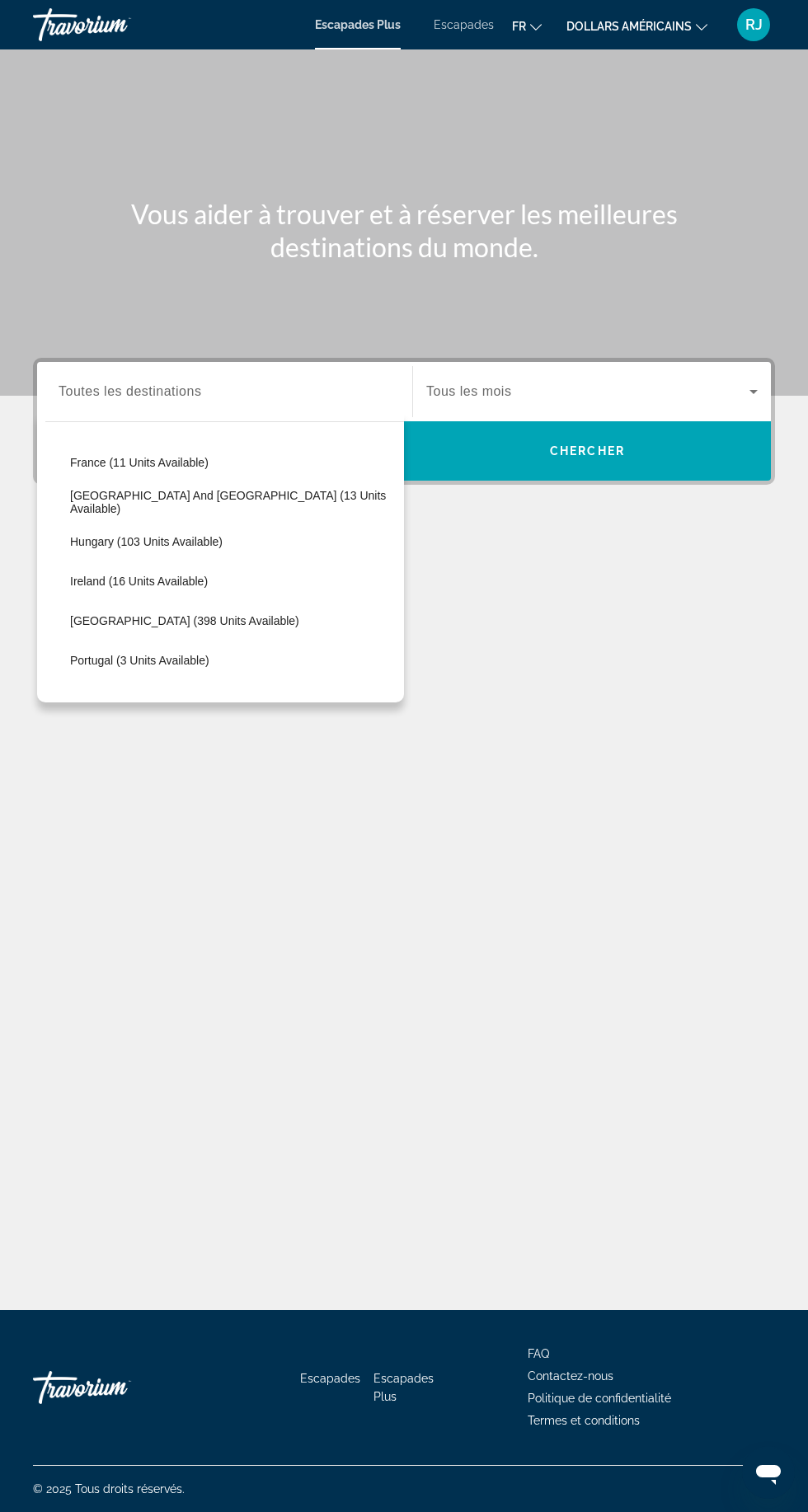
scroll to position [444, 0]
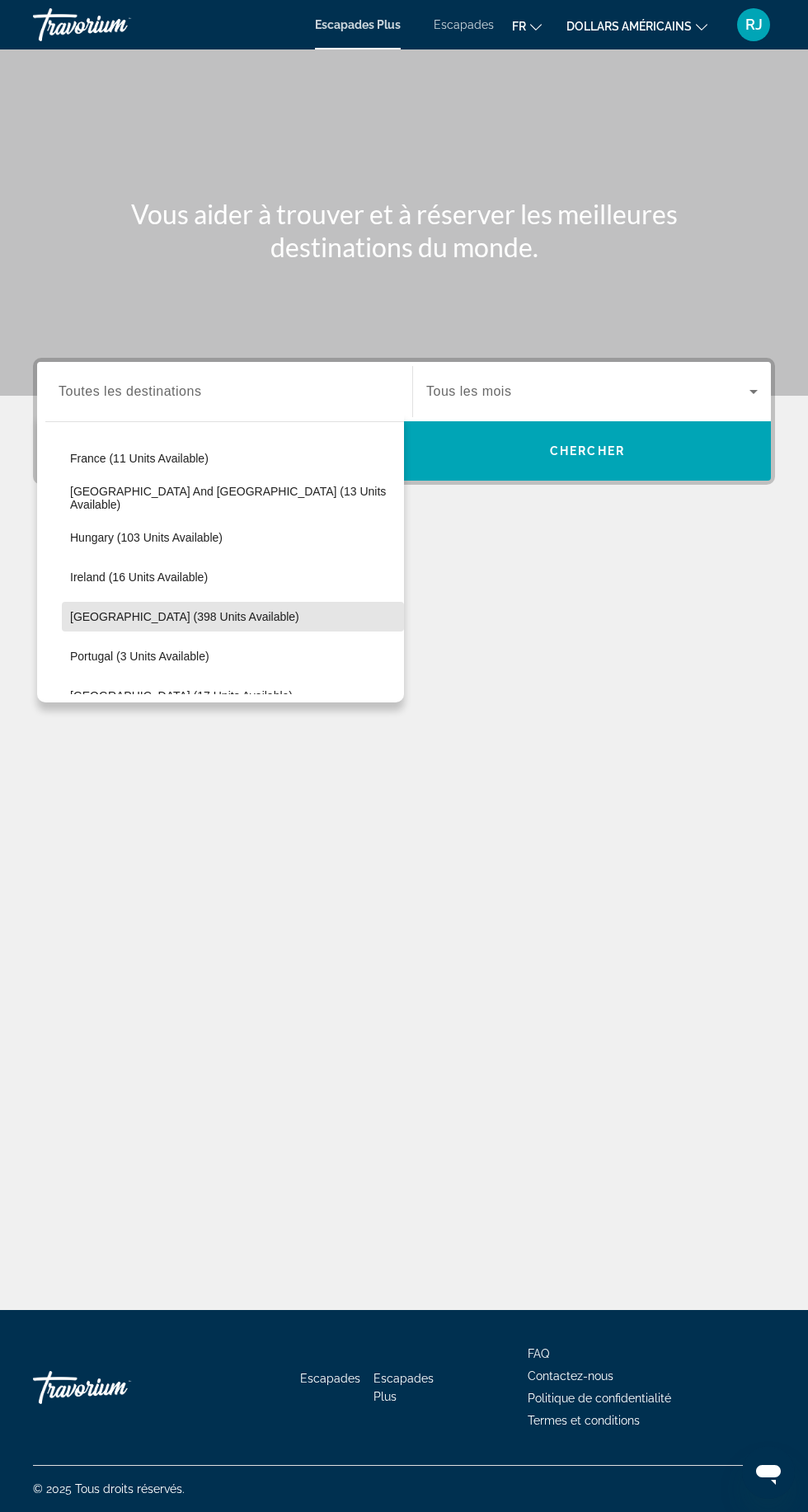
click at [165, 610] on span "[GEOGRAPHIC_DATA] (398 units available)" at bounding box center [184, 616] width 229 height 13
type input "**********"
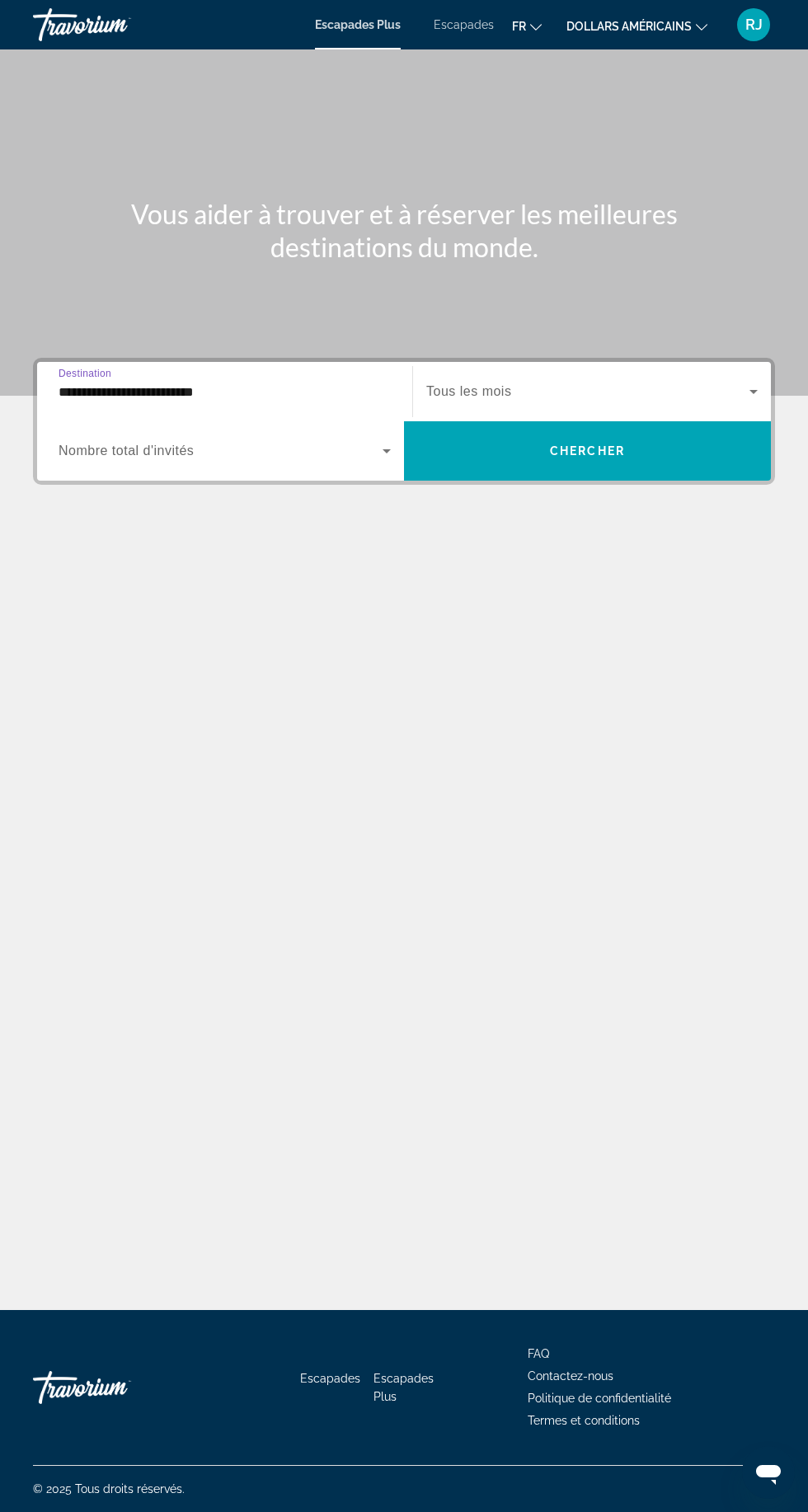
click at [307, 441] on span "Widget de recherche" at bounding box center [220, 451] width 324 height 20
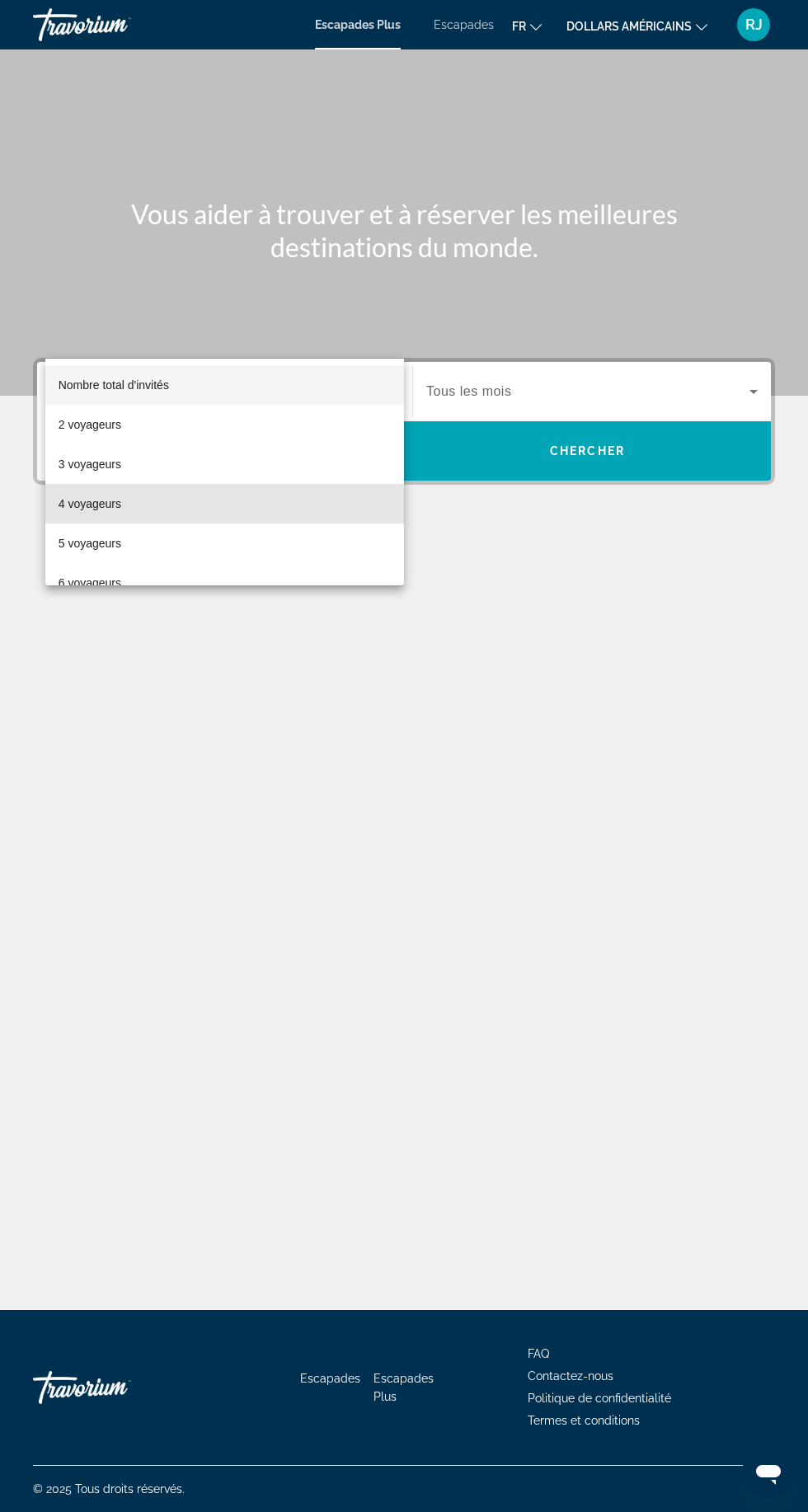
click at [180, 501] on mat-option "4 voyageurs" at bounding box center [224, 504] width 359 height 39
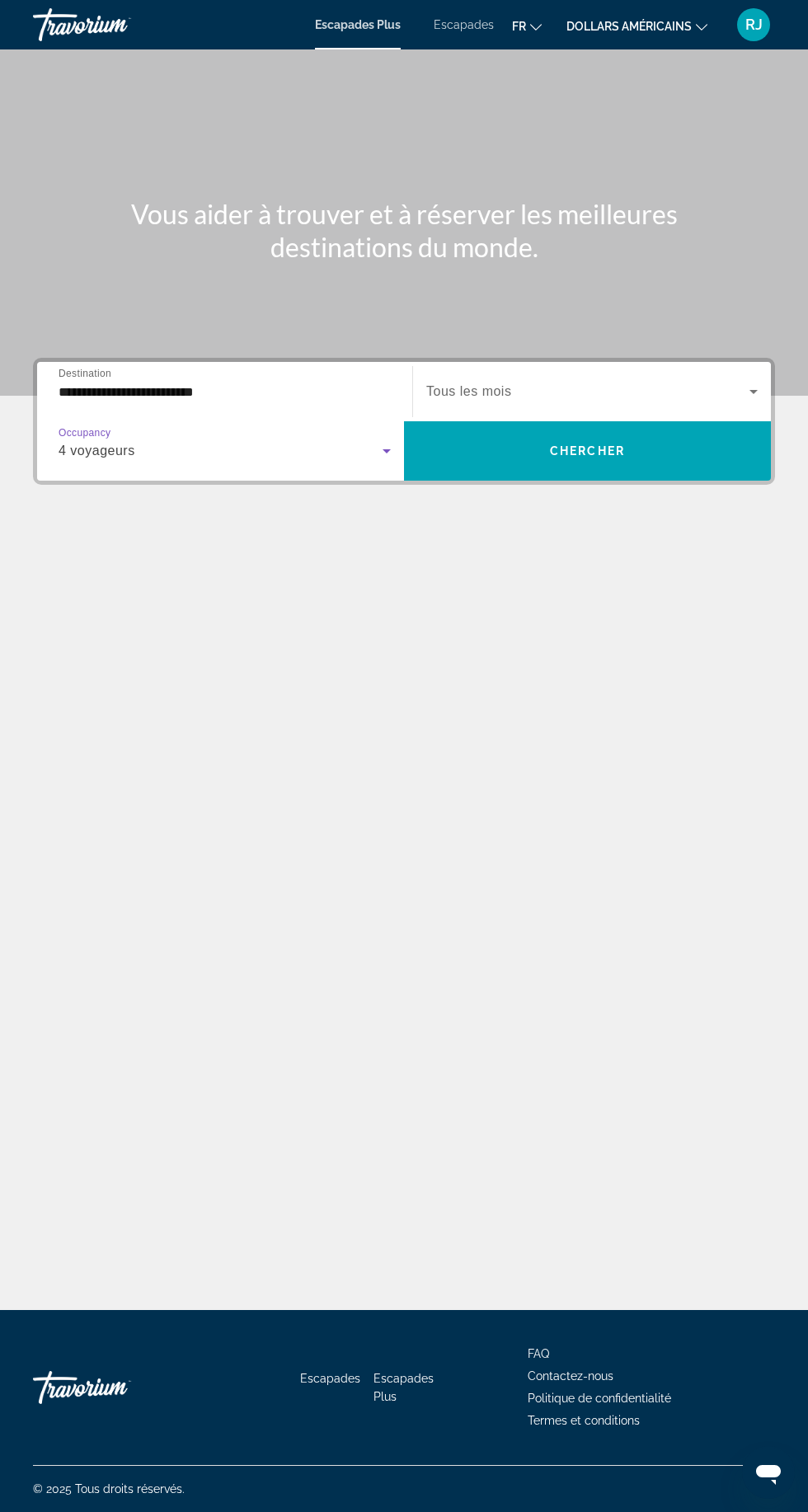
click at [607, 382] on span "Widget de recherche" at bounding box center [588, 392] width 324 height 20
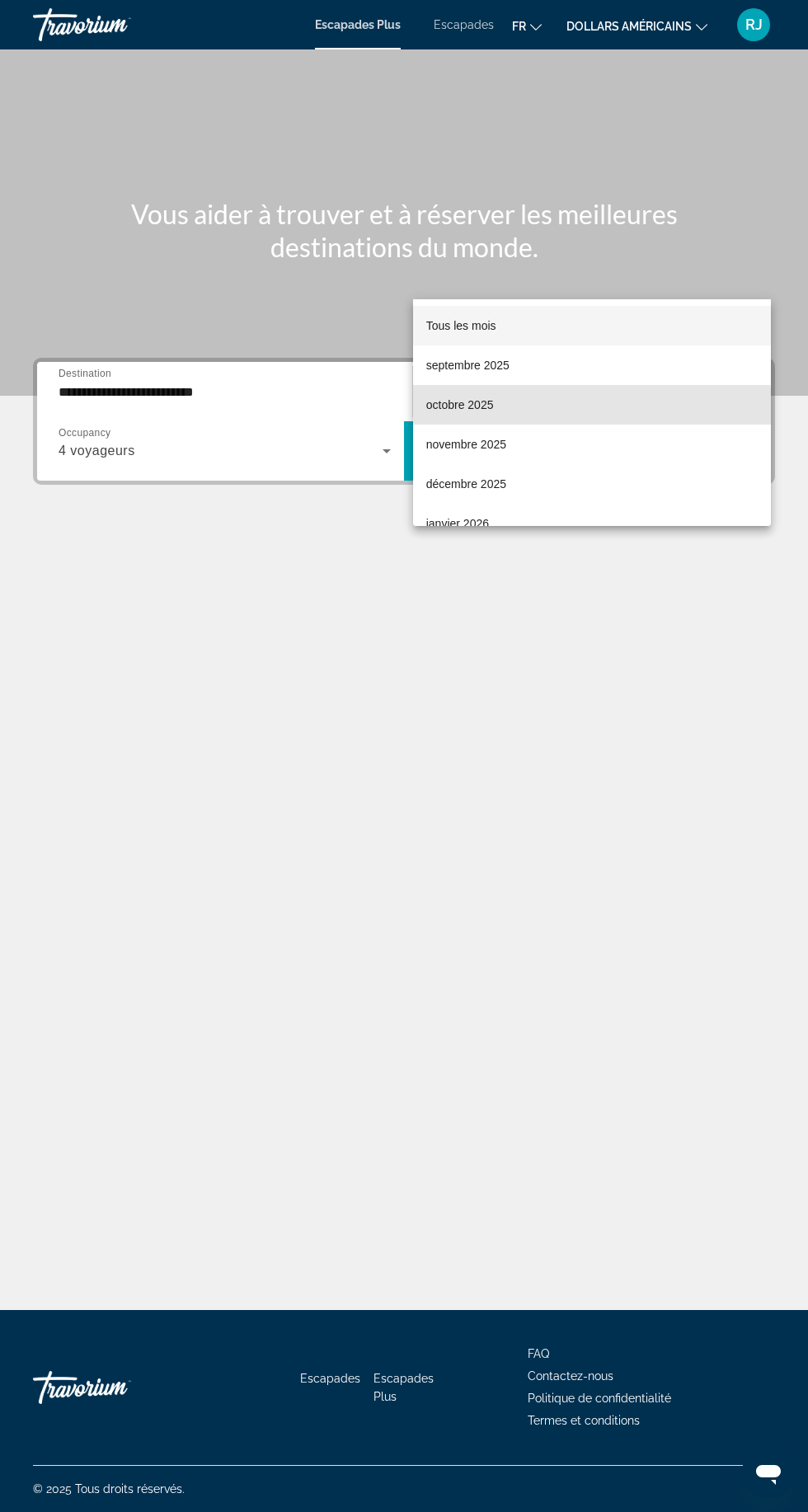
click at [548, 420] on mat-option "octobre 2025" at bounding box center [592, 404] width 359 height 39
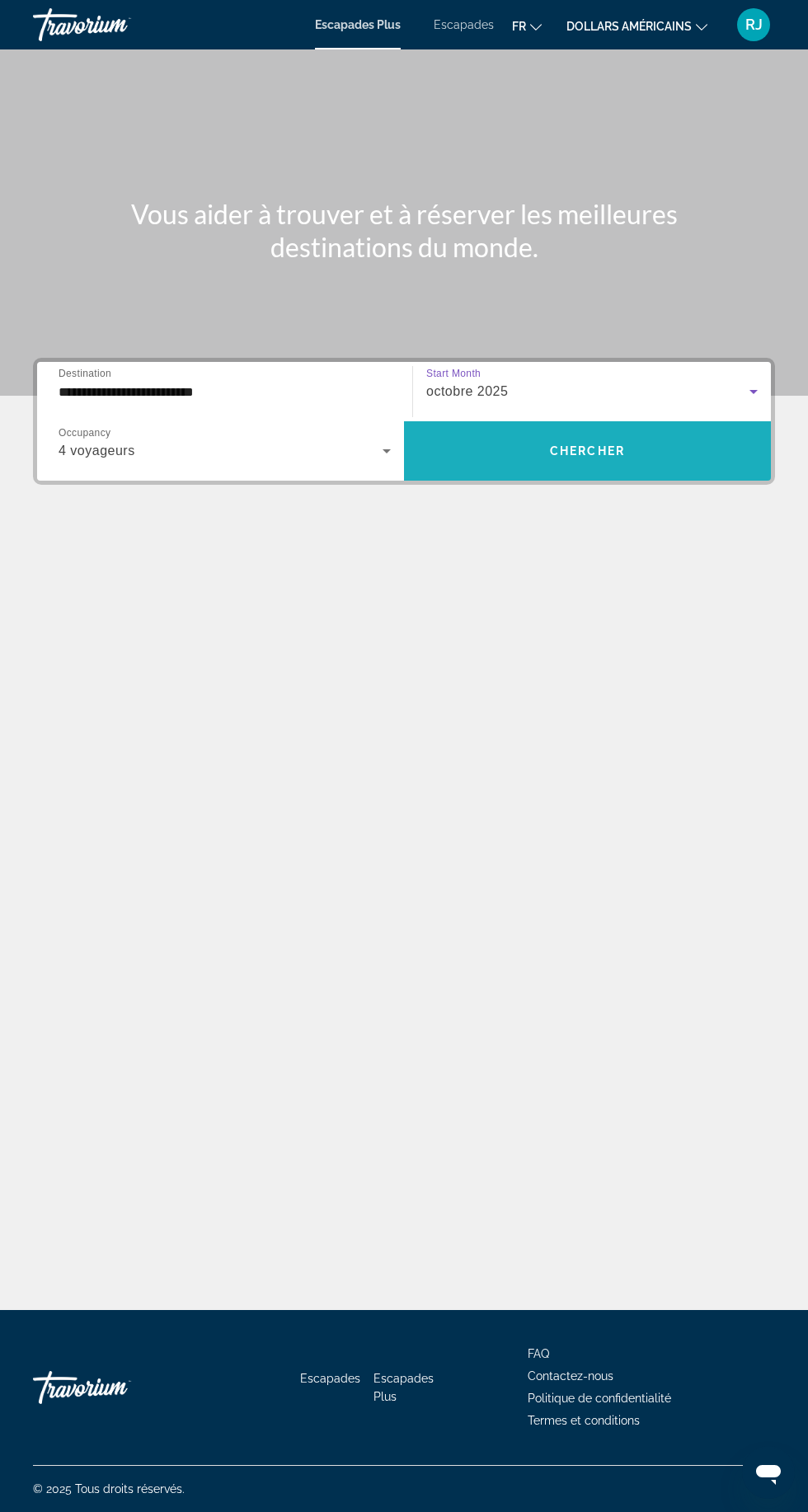
click at [615, 445] on span "Chercher" at bounding box center [588, 451] width 75 height 13
